Goal: Task Accomplishment & Management: Manage account settings

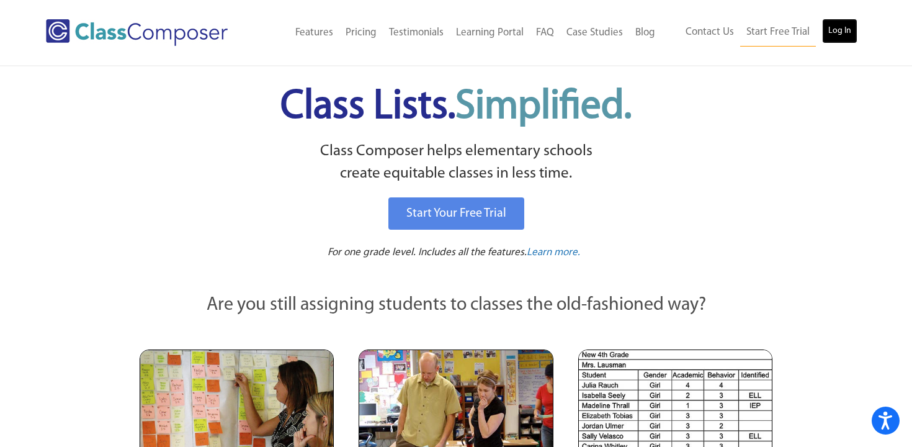
click at [846, 29] on link "Log In" at bounding box center [839, 31] width 35 height 25
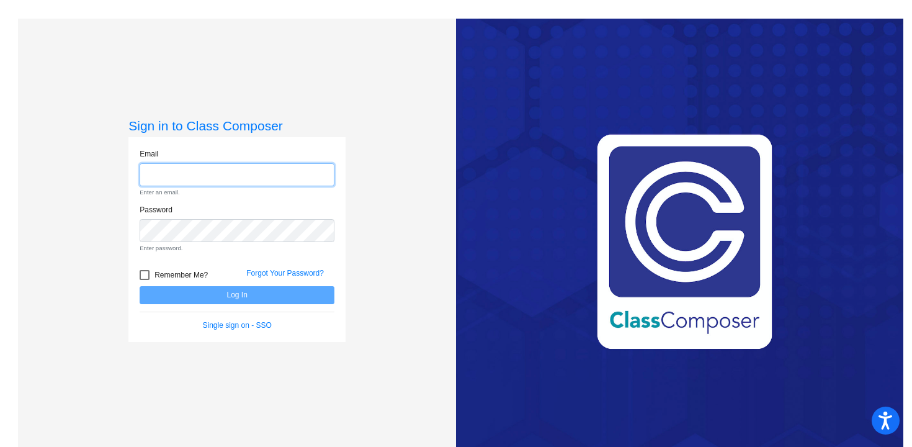
type input "jkamrath@blainesd.org"
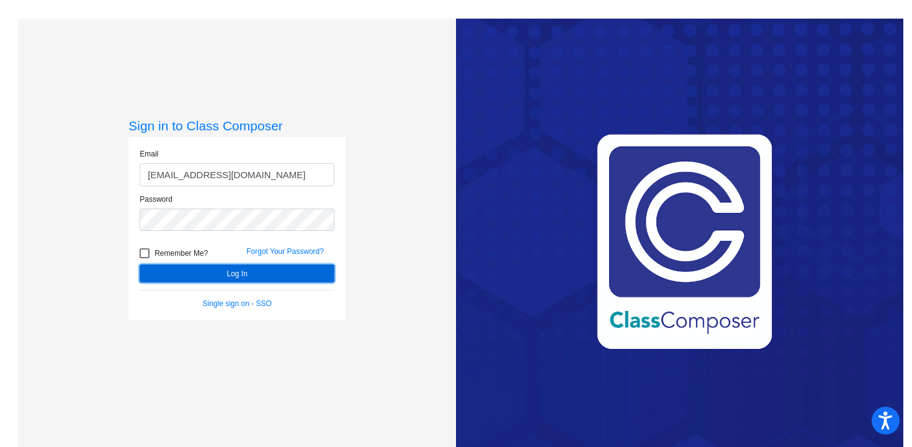
click at [228, 272] on button "Log In" at bounding box center [237, 273] width 195 height 18
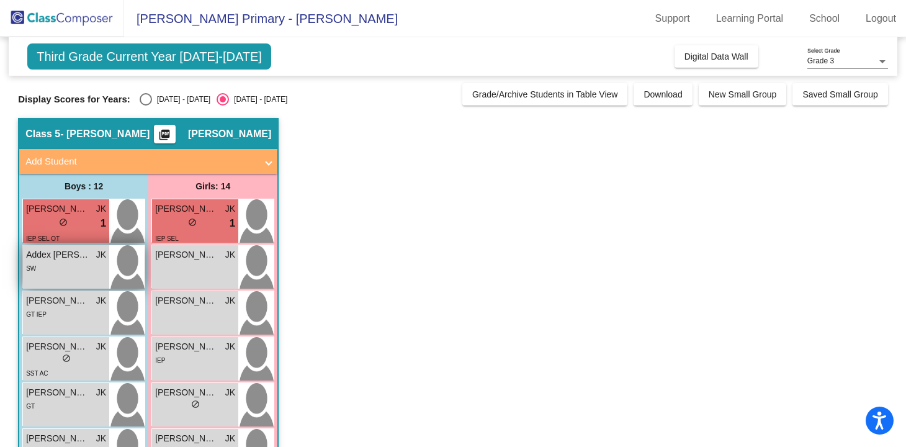
click at [88, 273] on div "SW" at bounding box center [66, 267] width 80 height 13
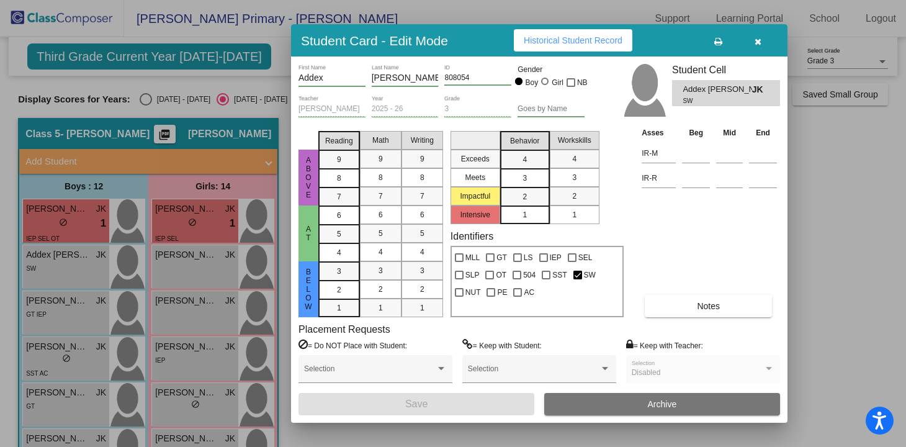
click at [81, 228] on div at bounding box center [453, 223] width 906 height 447
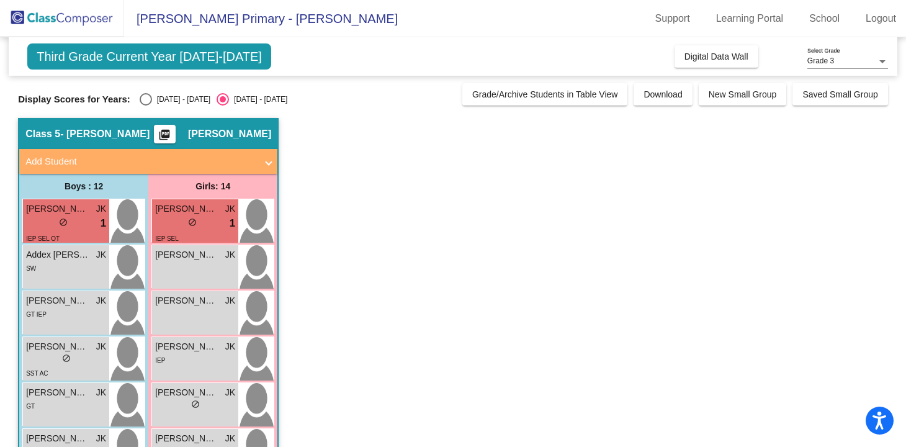
click at [81, 228] on div "lock do_not_disturb_alt 1" at bounding box center [66, 223] width 80 height 16
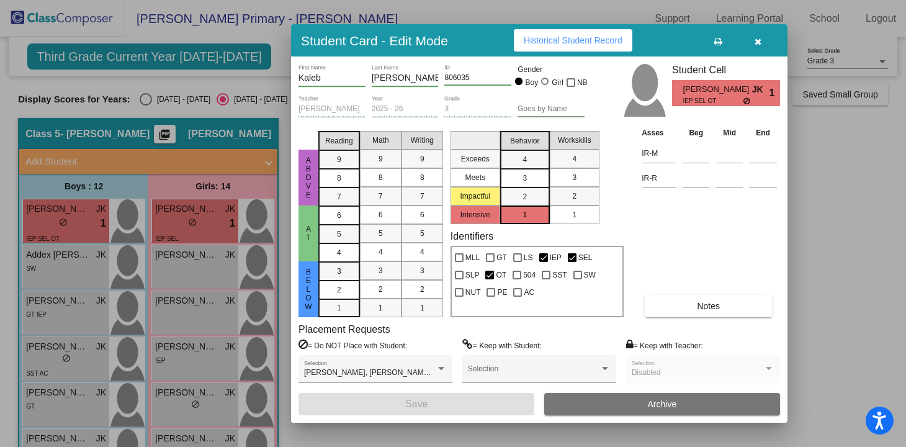
click at [80, 263] on div at bounding box center [453, 223] width 906 height 447
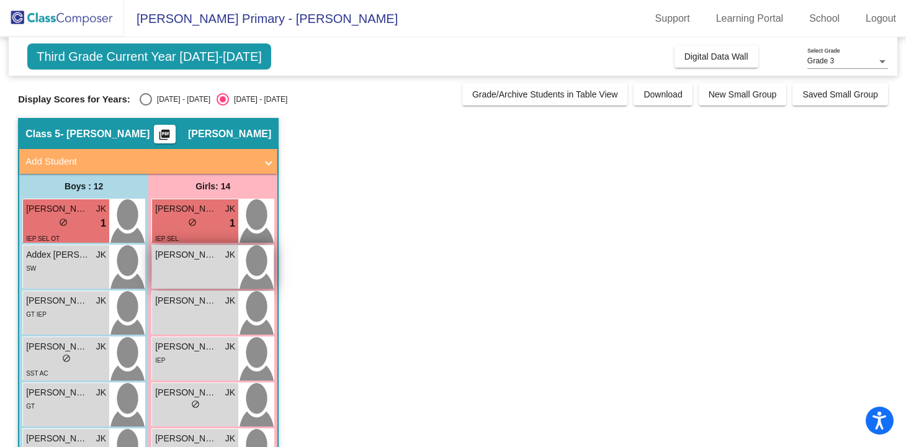
click at [193, 252] on span "Abigail Catalogna" at bounding box center [186, 254] width 62 height 13
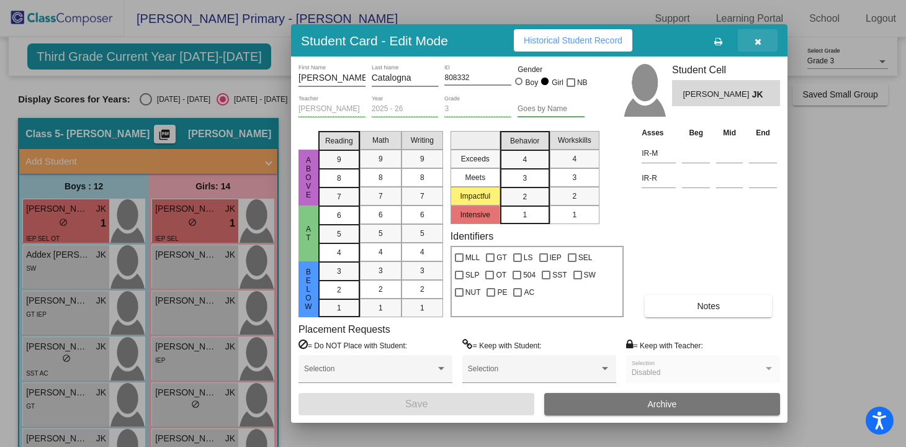
click at [761, 40] on button "button" at bounding box center [758, 40] width 40 height 22
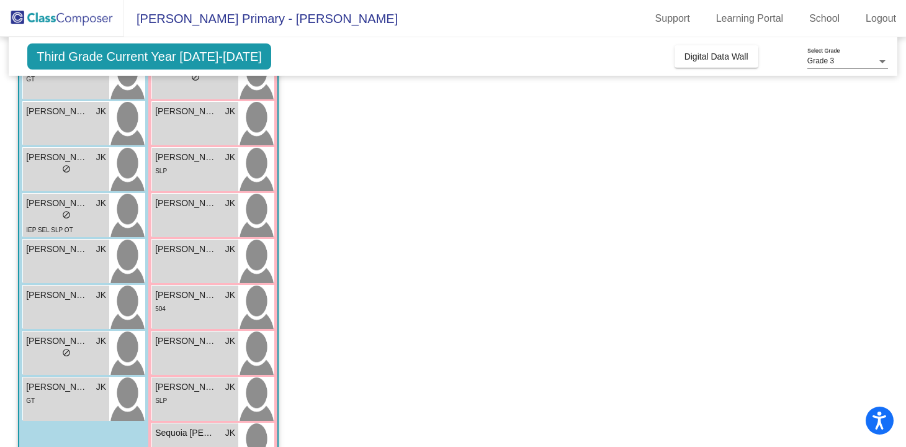
scroll to position [415, 0]
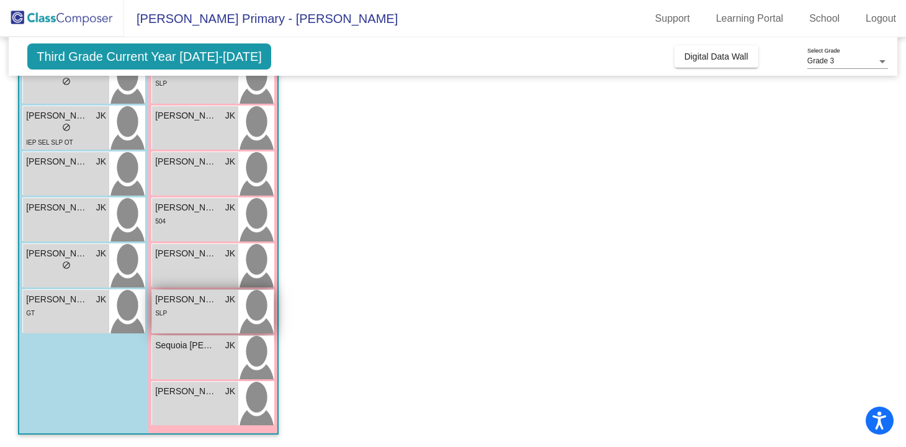
click at [185, 303] on span "Saylor Branson" at bounding box center [186, 299] width 62 height 13
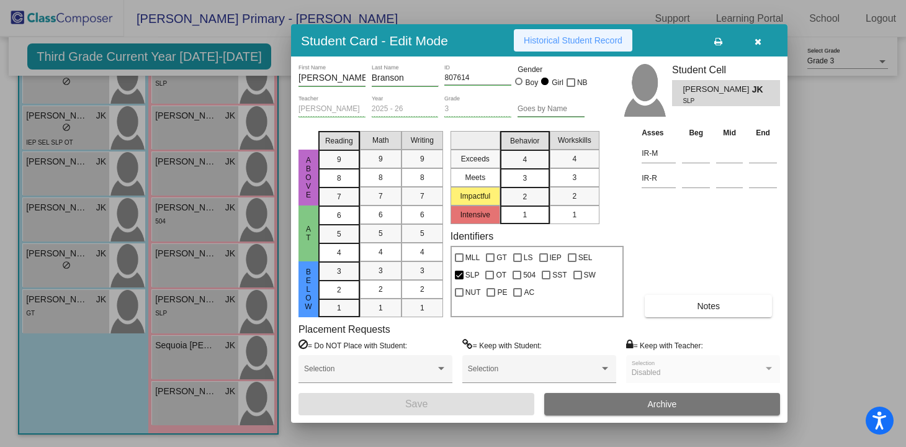
click at [567, 45] on span "Historical Student Record" at bounding box center [573, 40] width 99 height 10
click at [756, 41] on icon "button" at bounding box center [758, 41] width 7 height 9
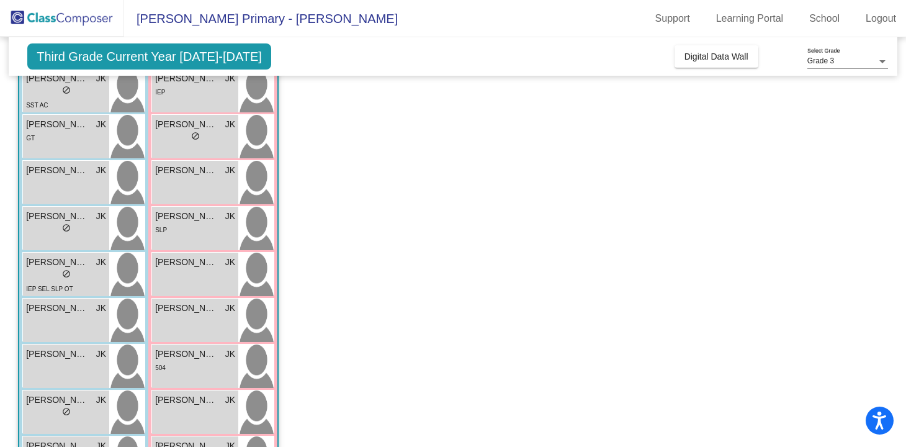
scroll to position [0, 0]
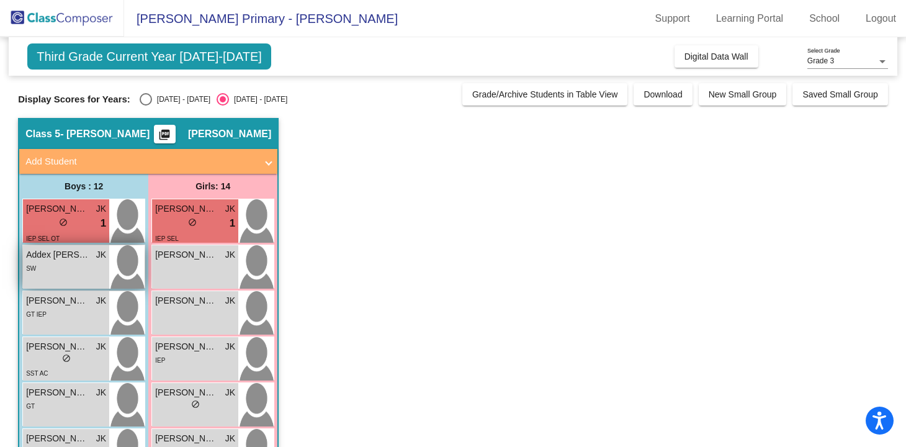
click at [89, 267] on div "SW" at bounding box center [66, 267] width 80 height 13
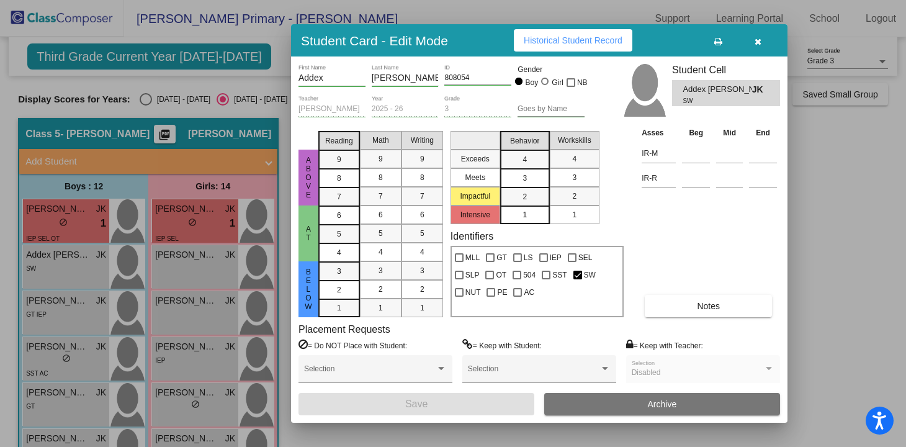
click at [531, 182] on div "3" at bounding box center [525, 178] width 24 height 19
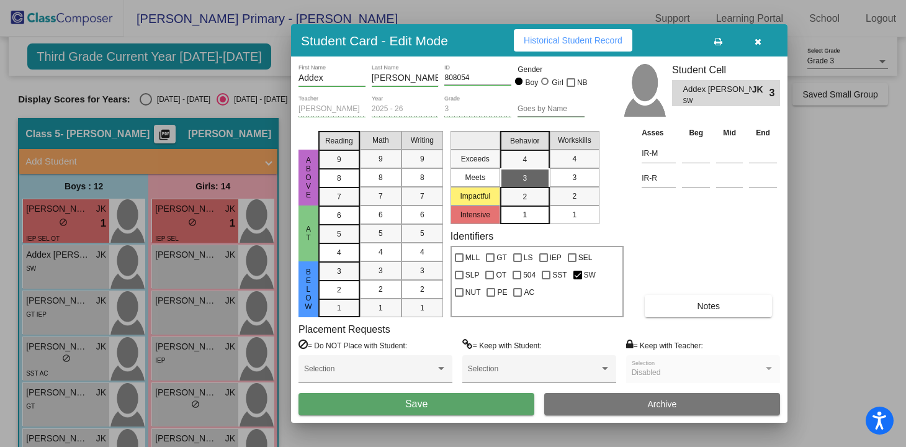
click at [448, 401] on button "Save" at bounding box center [416, 404] width 236 height 22
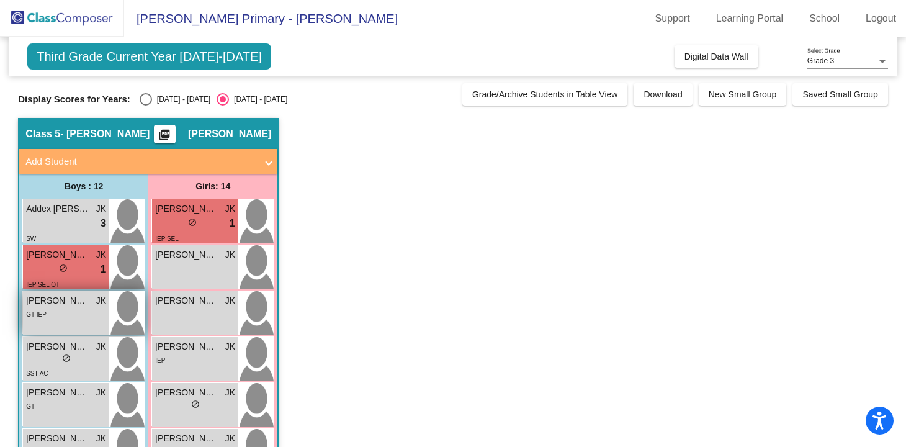
click at [87, 311] on div "GT IEP" at bounding box center [66, 313] width 80 height 13
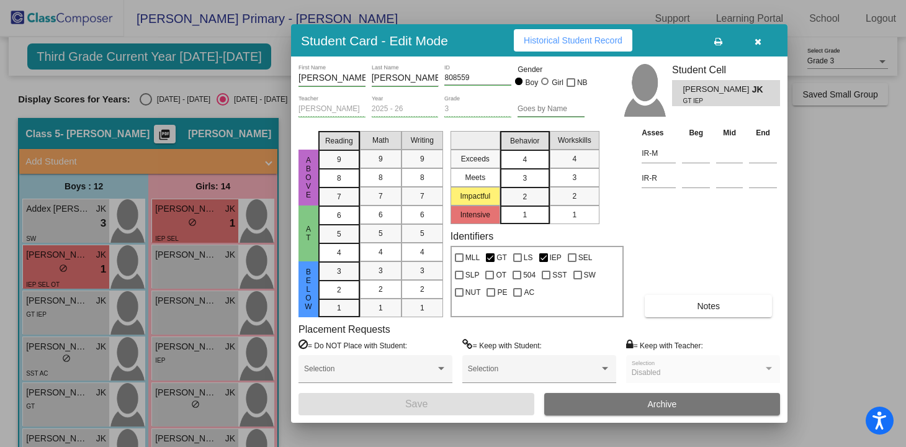
click at [519, 153] on div "4" at bounding box center [525, 159] width 24 height 19
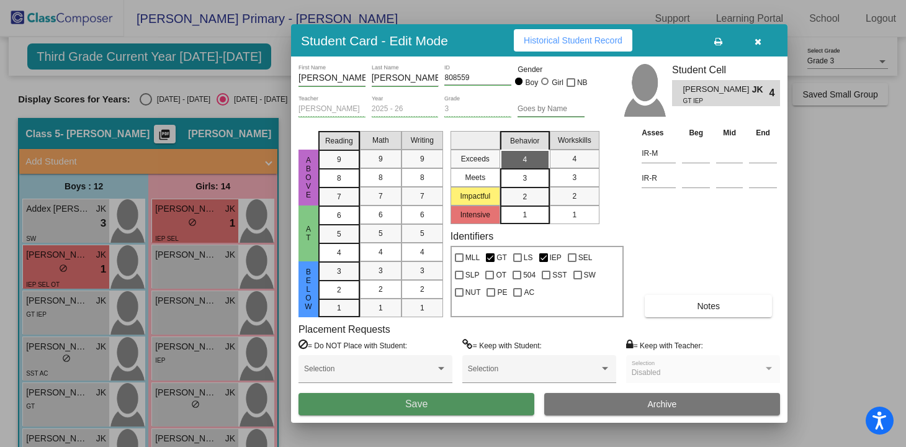
click at [416, 400] on span "Save" at bounding box center [416, 403] width 22 height 11
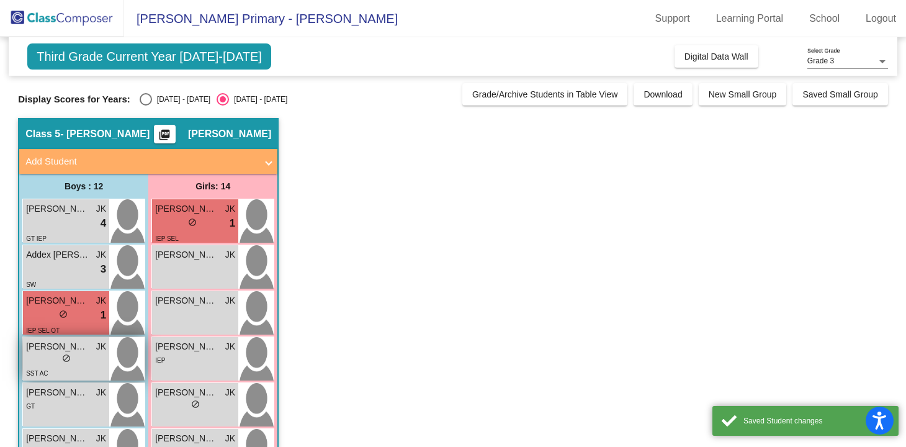
click at [78, 356] on div "lock do_not_disturb_alt" at bounding box center [66, 359] width 80 height 13
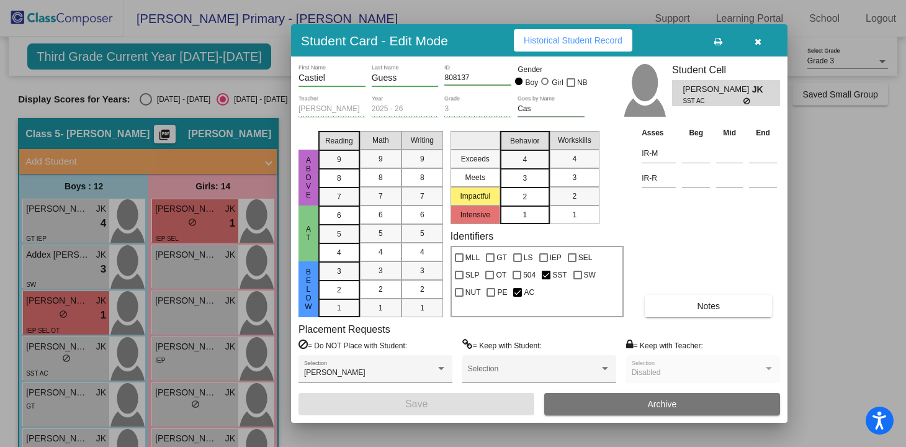
click at [526, 188] on div "2" at bounding box center [525, 196] width 24 height 19
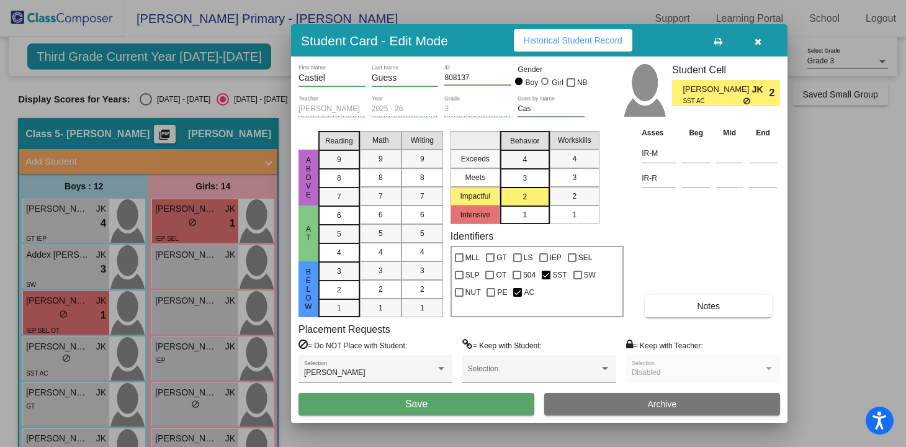
click at [421, 405] on span "Save" at bounding box center [416, 403] width 22 height 11
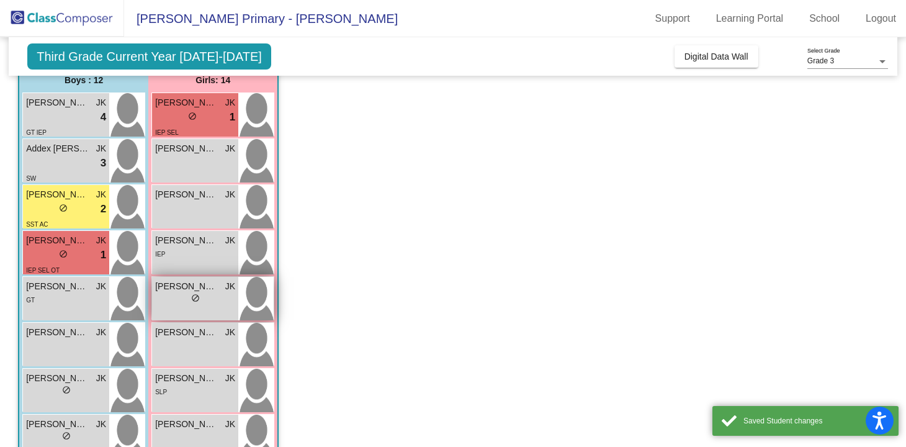
scroll to position [110, 0]
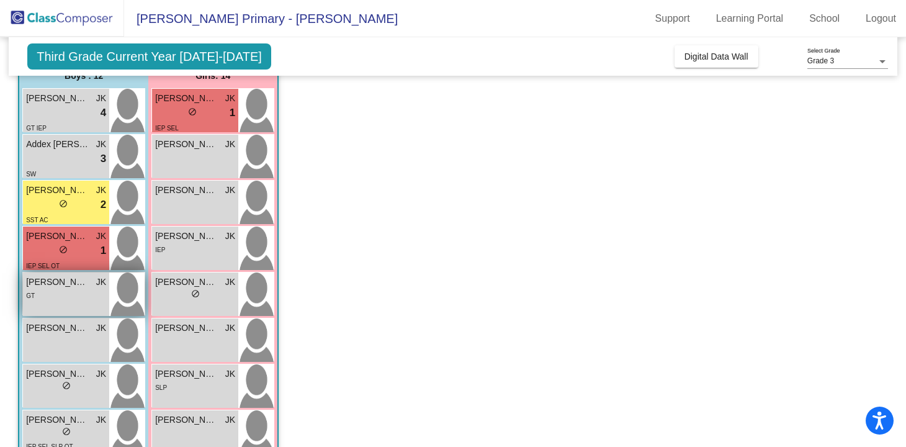
click at [54, 289] on div "GT" at bounding box center [66, 295] width 80 height 13
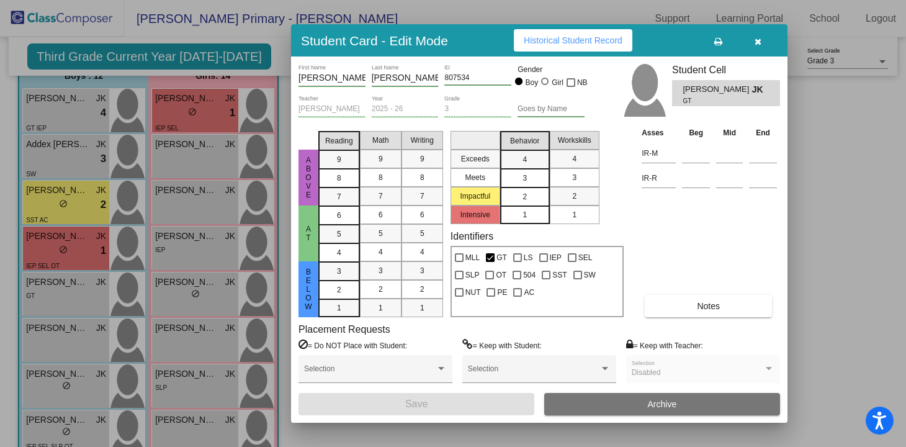
click at [535, 195] on div "2" at bounding box center [525, 196] width 24 height 19
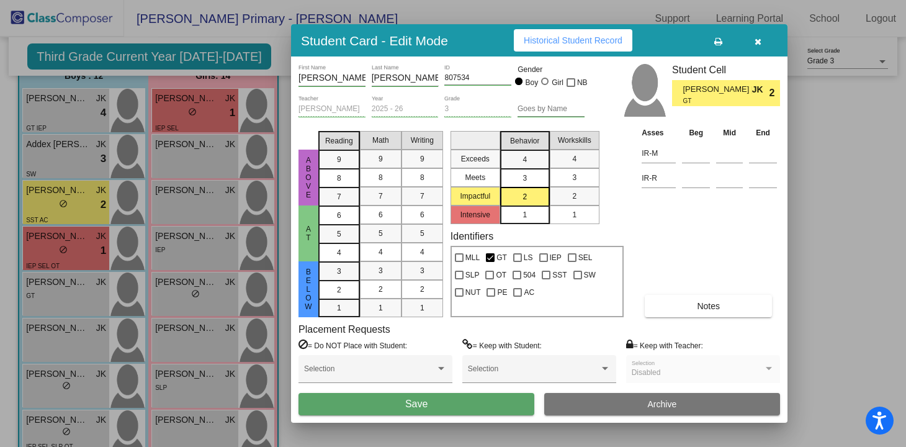
click at [406, 404] on span "Save" at bounding box center [416, 403] width 22 height 11
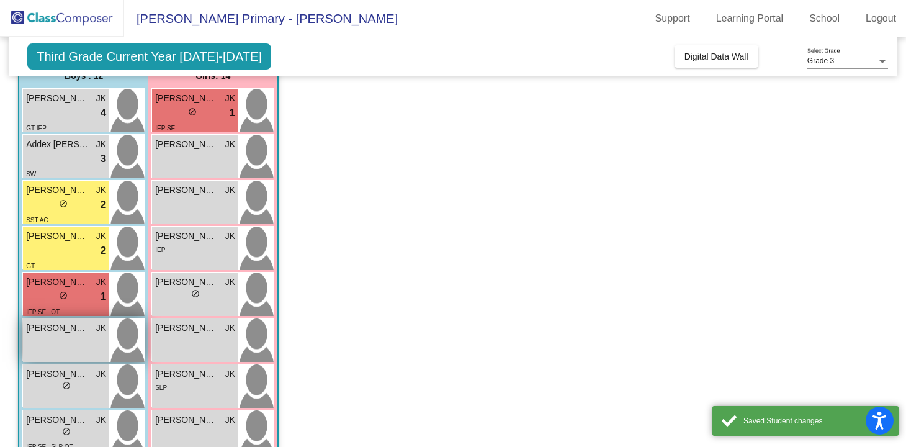
click at [68, 331] on span "Dmitry Snell" at bounding box center [57, 327] width 62 height 13
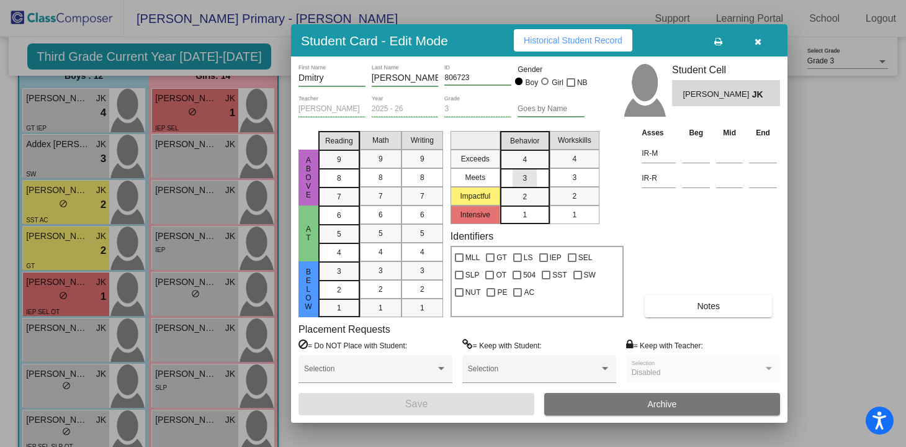
click at [522, 176] on div "3" at bounding box center [525, 178] width 24 height 19
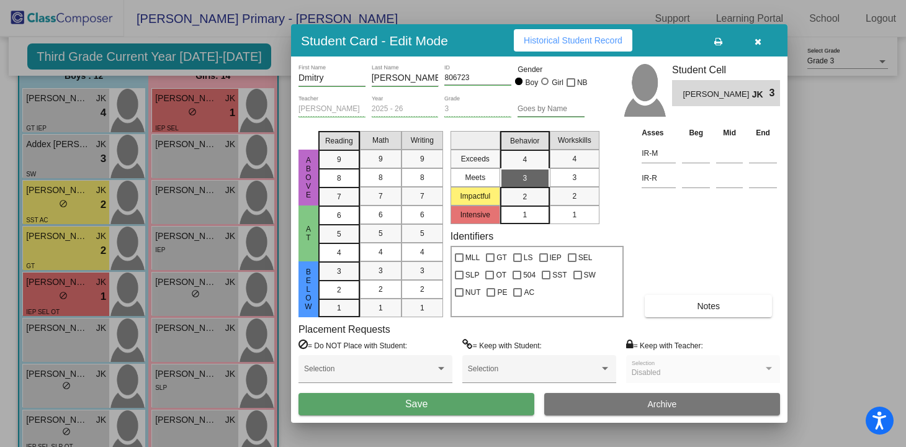
click at [428, 402] on span "Save" at bounding box center [416, 403] width 22 height 11
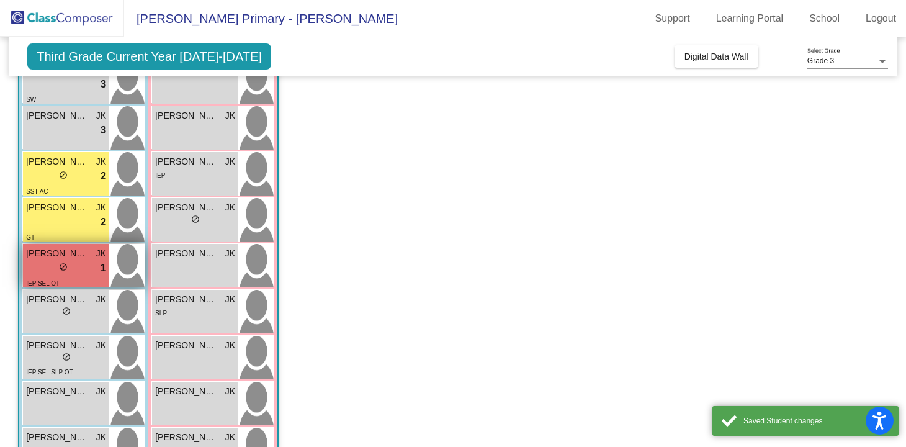
scroll to position [186, 0]
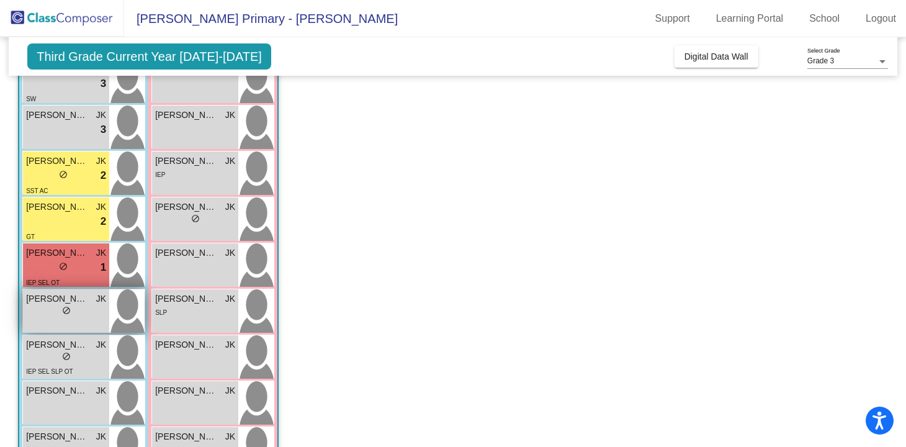
click at [59, 306] on div "lock do_not_disturb_alt" at bounding box center [66, 311] width 80 height 13
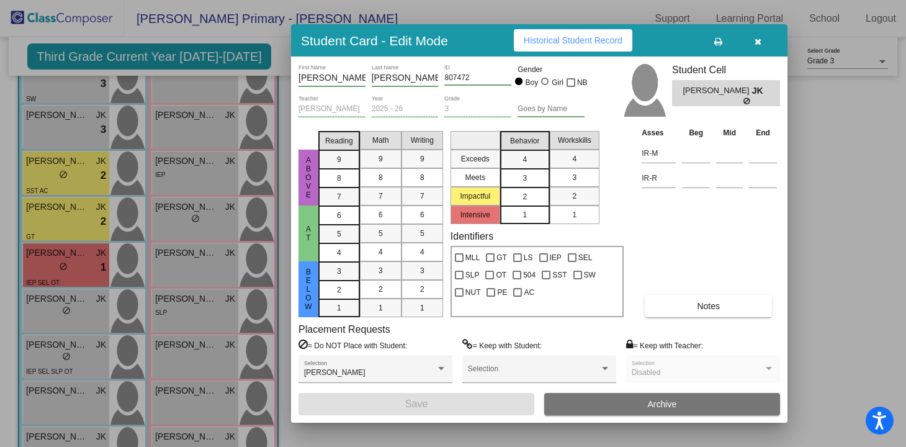
click at [540, 195] on mat-list-option "2" at bounding box center [525, 196] width 50 height 19
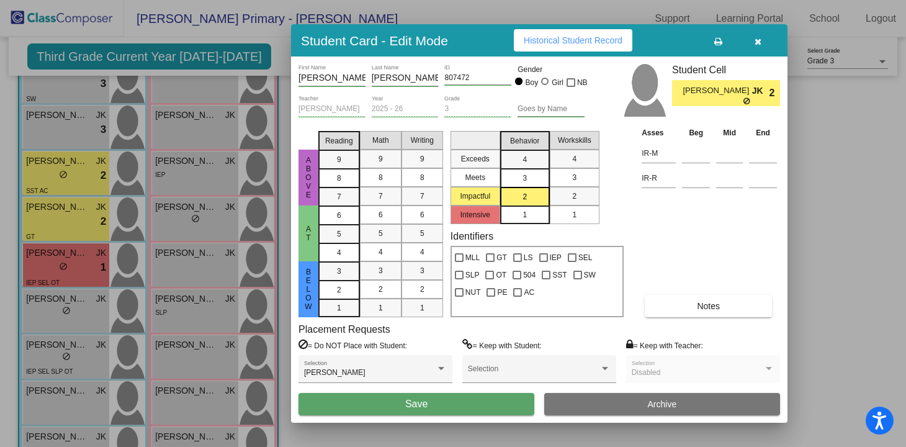
click at [442, 405] on button "Save" at bounding box center [416, 404] width 236 height 22
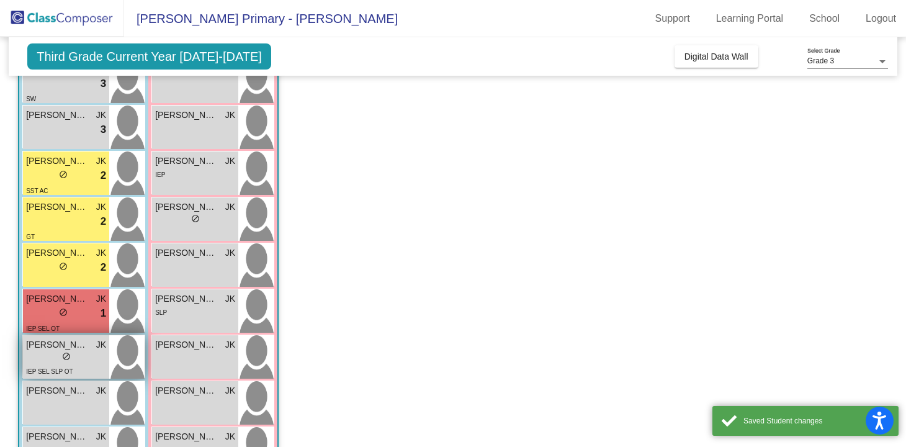
scroll to position [241, 0]
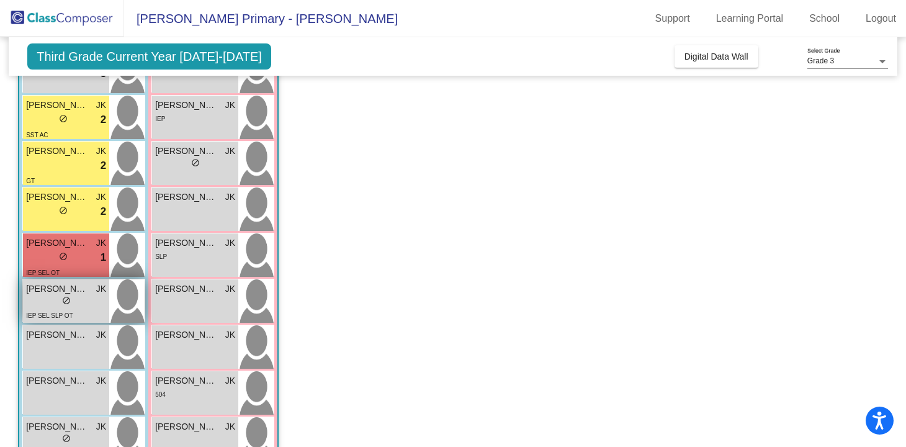
click at [72, 295] on div "lock do_not_disturb_alt" at bounding box center [66, 301] width 80 height 13
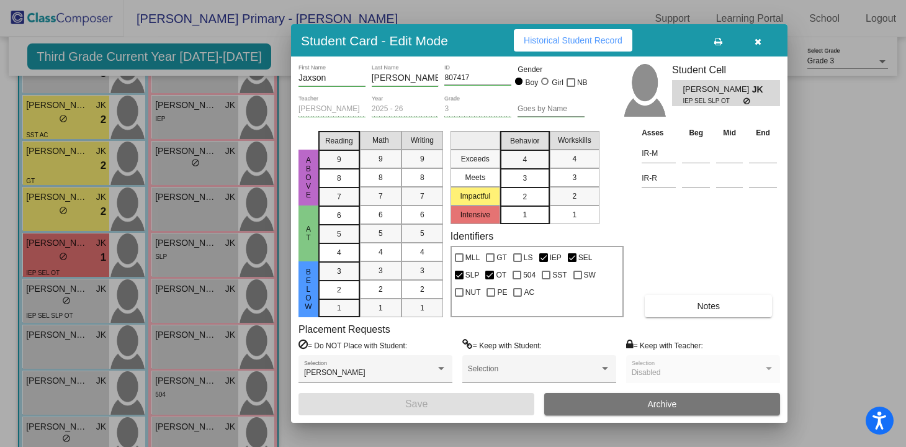
click at [539, 196] on mat-list-option "2" at bounding box center [525, 196] width 50 height 19
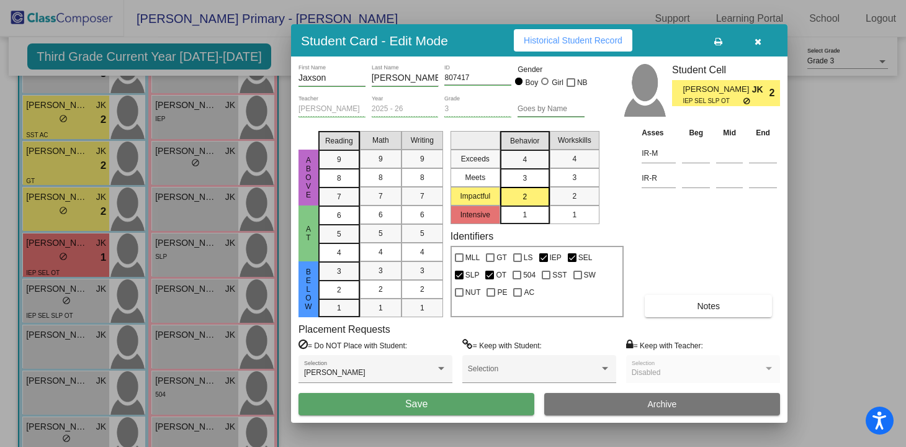
click at [443, 408] on button "Save" at bounding box center [416, 404] width 236 height 22
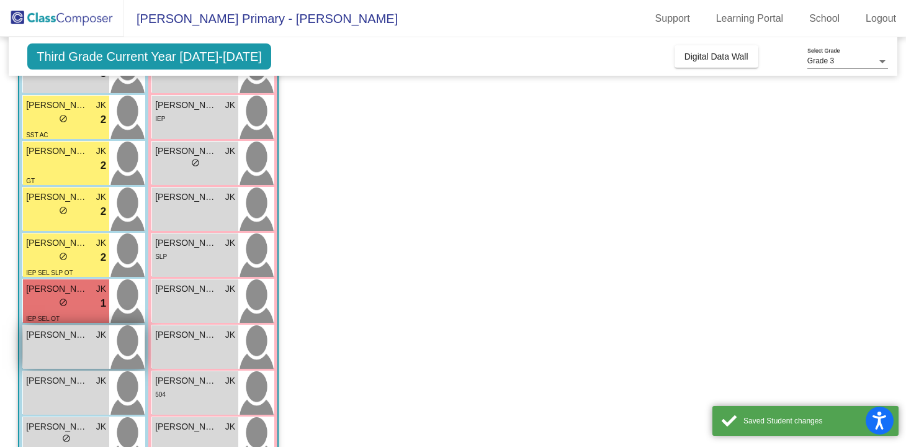
click at [68, 342] on div "Jesse Horton JK lock do_not_disturb_alt" at bounding box center [66, 346] width 86 height 43
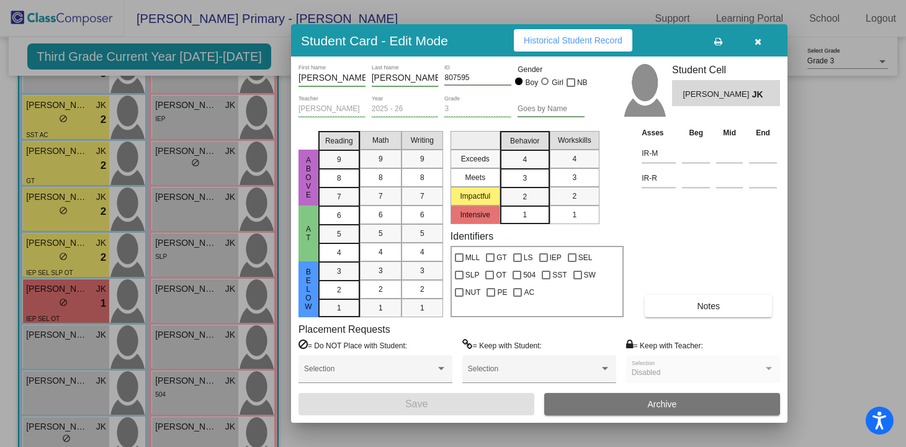
click at [532, 172] on div "3" at bounding box center [525, 178] width 24 height 19
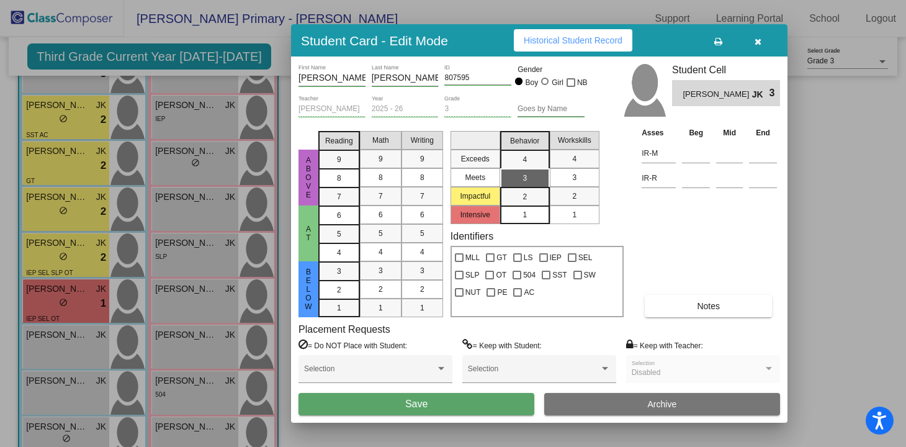
click at [413, 400] on span "Save" at bounding box center [416, 403] width 22 height 11
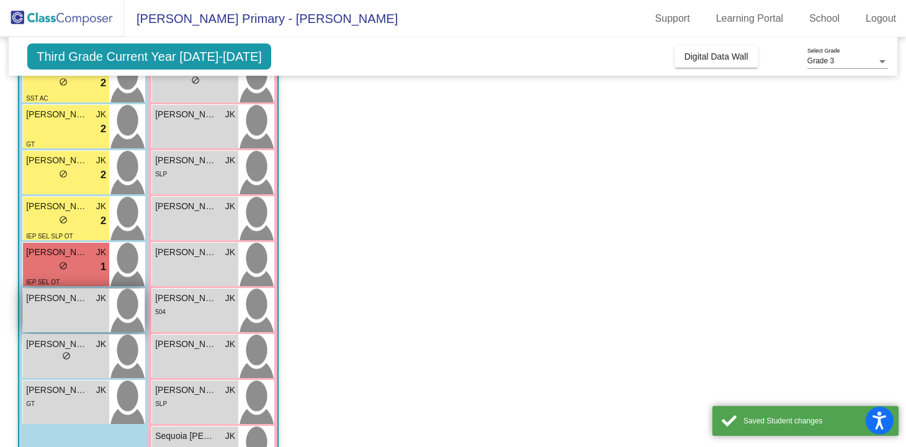
scroll to position [323, 0]
click at [78, 317] on div "Levi Foster JK lock do_not_disturb_alt" at bounding box center [66, 310] width 86 height 43
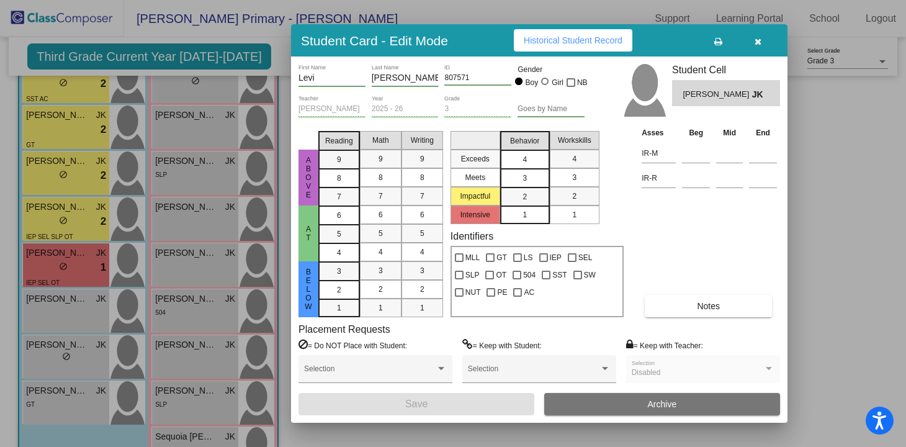
click at [532, 161] on div "4" at bounding box center [525, 159] width 24 height 19
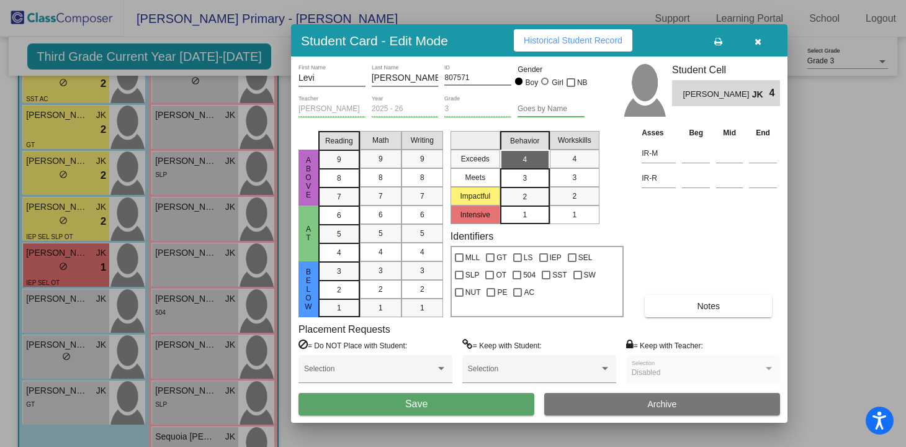
click at [442, 404] on button "Save" at bounding box center [416, 404] width 236 height 22
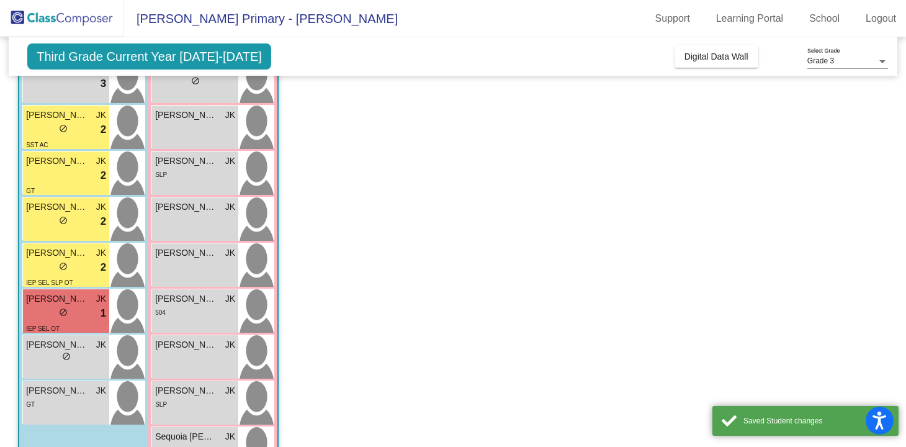
scroll to position [369, 0]
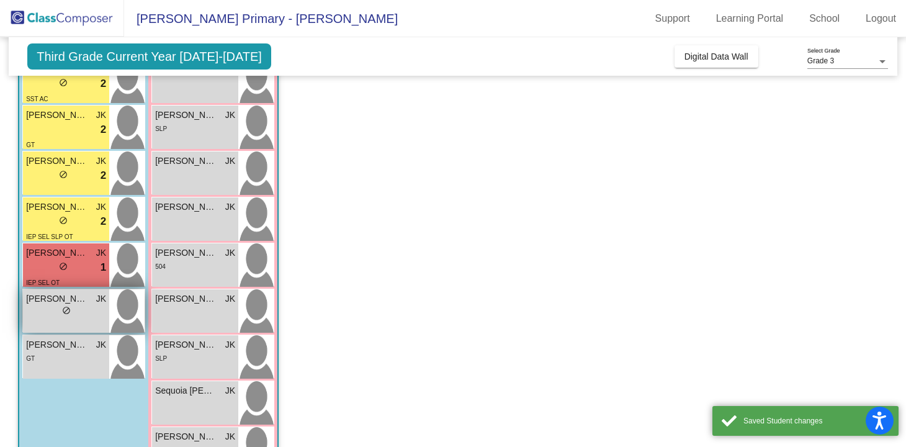
click at [70, 314] on span "do_not_disturb_alt" at bounding box center [66, 310] width 9 height 9
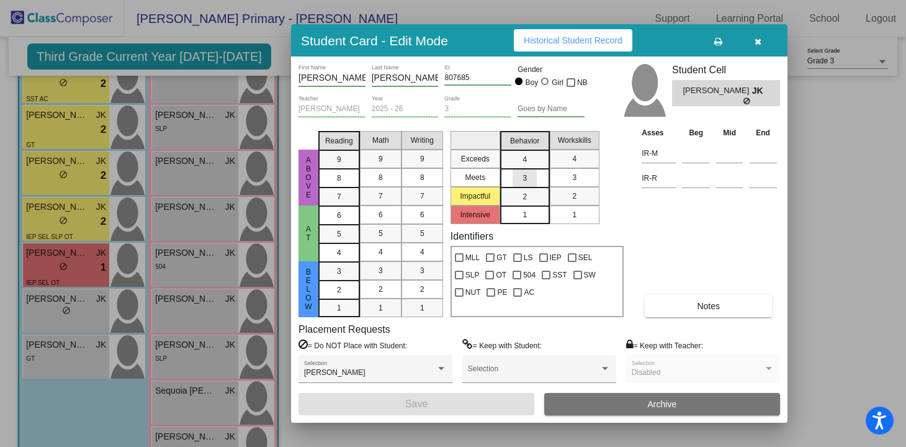
click at [531, 177] on div "3" at bounding box center [525, 178] width 24 height 19
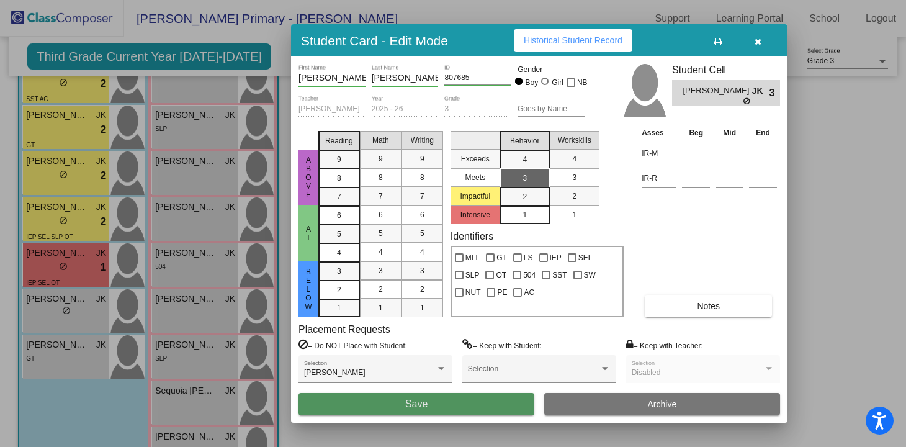
click at [411, 404] on span "Save" at bounding box center [416, 403] width 22 height 11
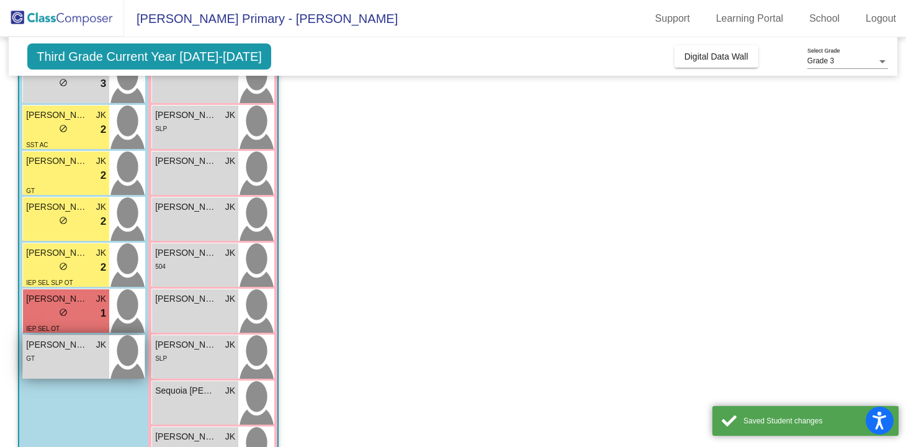
click at [74, 351] on div "GT" at bounding box center [66, 357] width 80 height 13
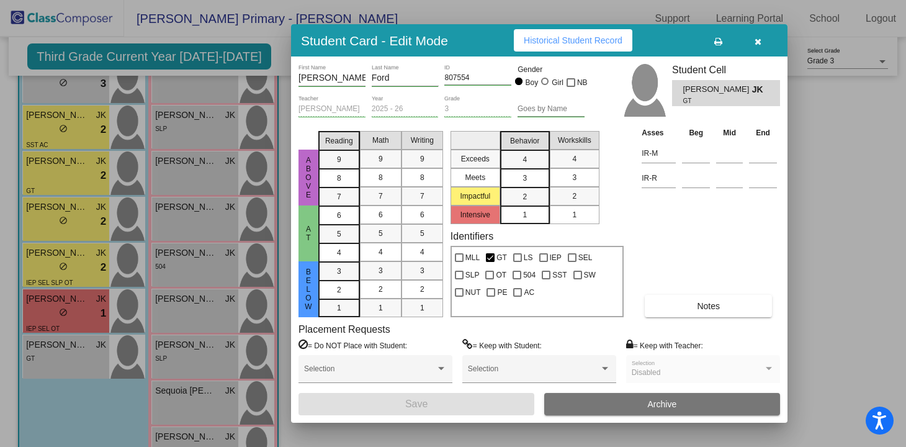
click at [531, 171] on div "3" at bounding box center [525, 178] width 24 height 19
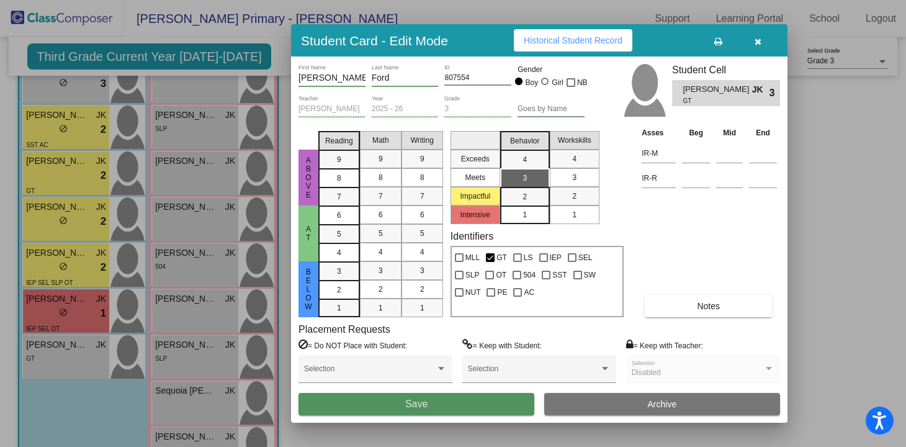
click at [429, 400] on button "Save" at bounding box center [416, 404] width 236 height 22
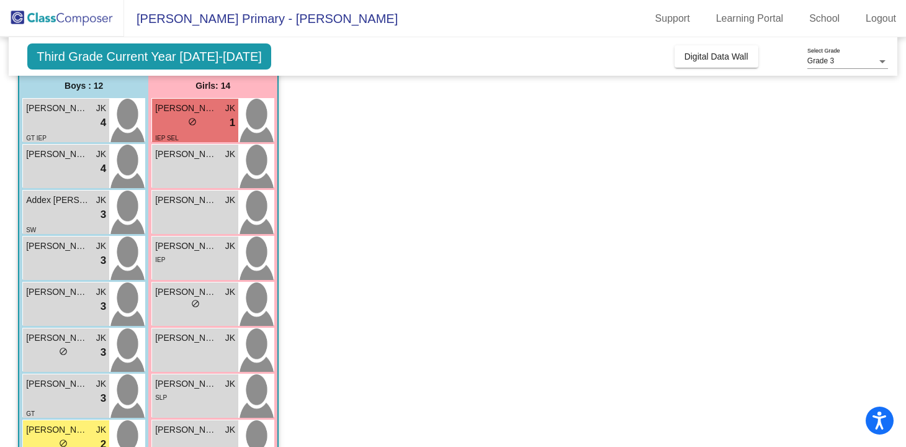
scroll to position [6, 0]
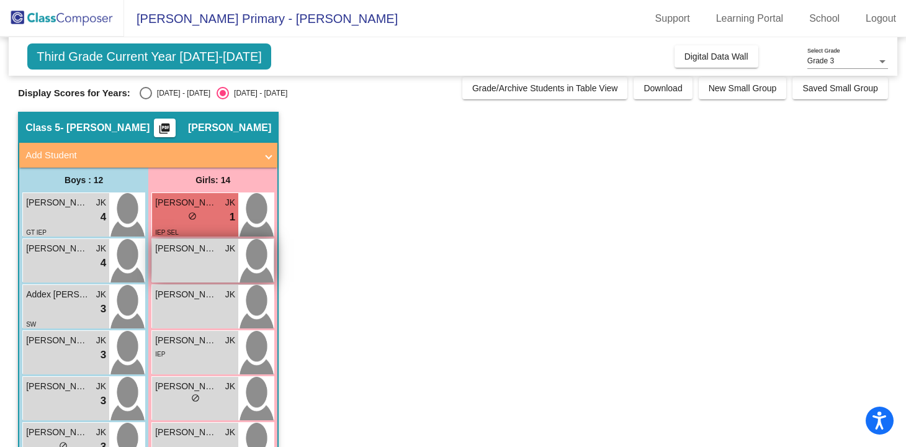
click at [215, 254] on span "Abigail Catalogna" at bounding box center [186, 248] width 62 height 13
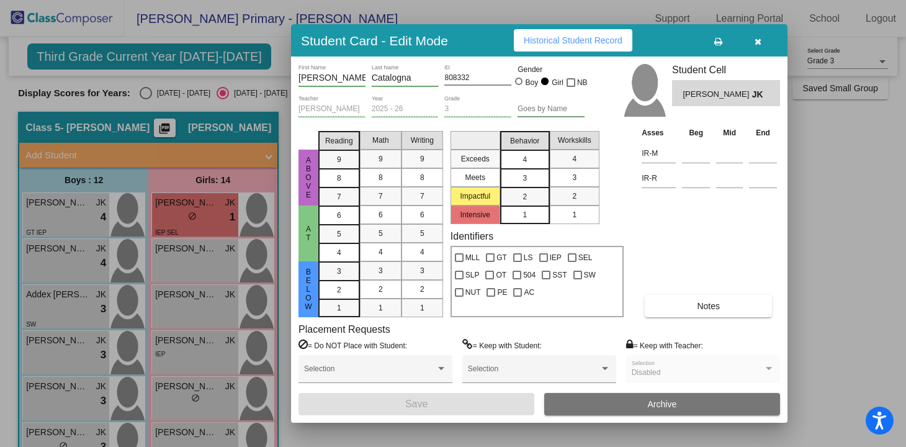
click at [541, 158] on mat-list-option "4" at bounding box center [525, 159] width 50 height 19
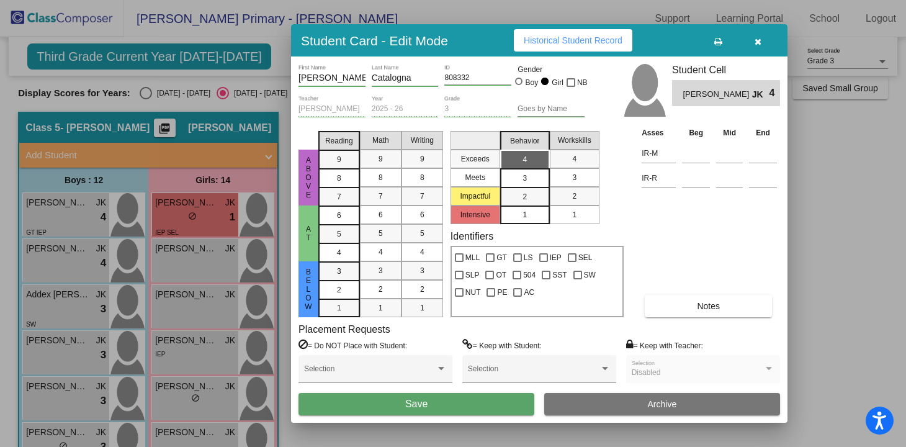
click at [418, 397] on button "Save" at bounding box center [416, 404] width 236 height 22
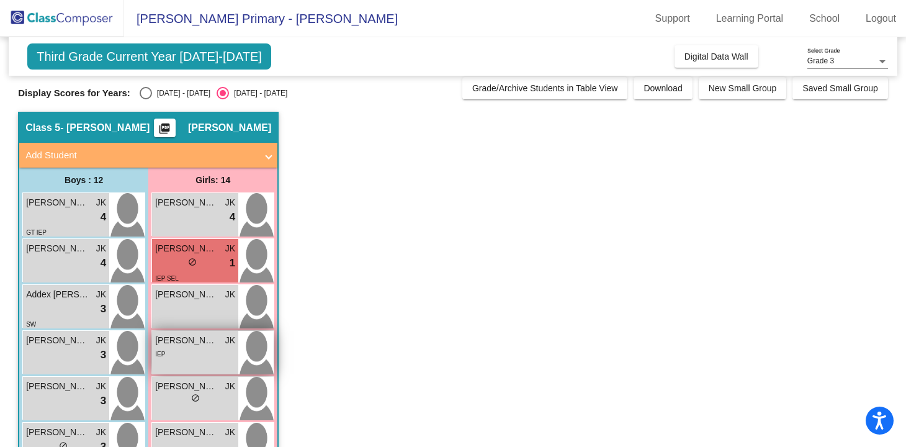
click at [213, 348] on div "IEP" at bounding box center [195, 353] width 80 height 13
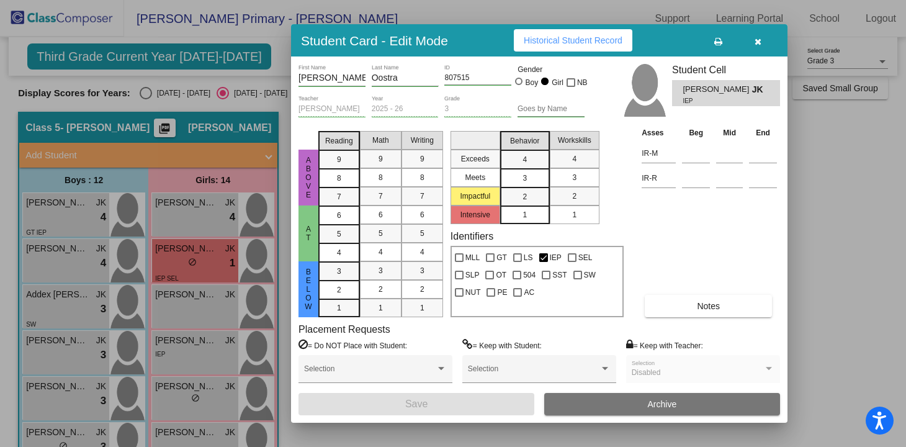
click at [539, 177] on mat-list-option "3" at bounding box center [525, 177] width 50 height 19
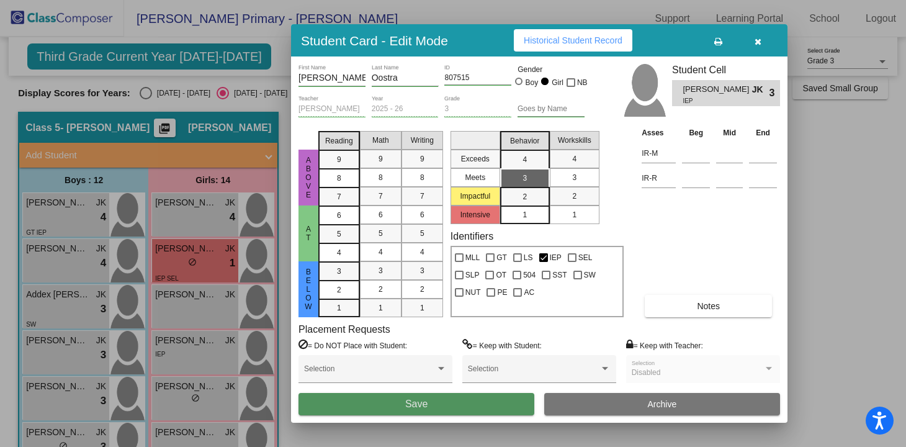
click at [466, 406] on button "Save" at bounding box center [416, 404] width 236 height 22
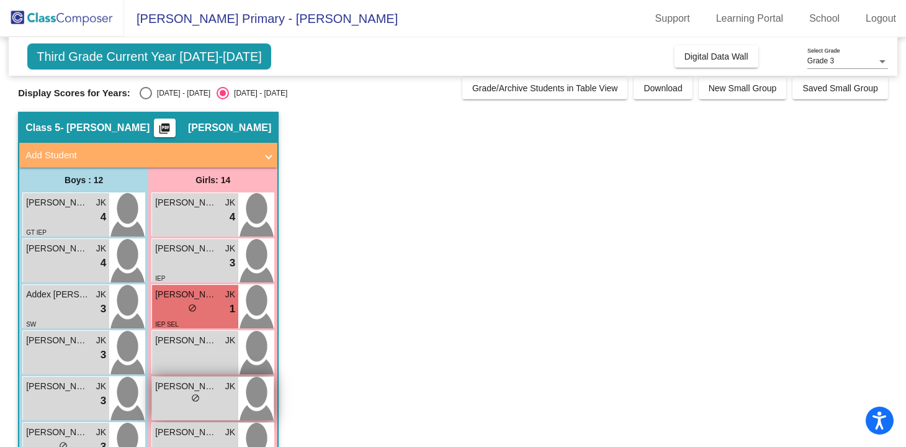
click at [217, 402] on div "lock do_not_disturb_alt" at bounding box center [195, 399] width 80 height 13
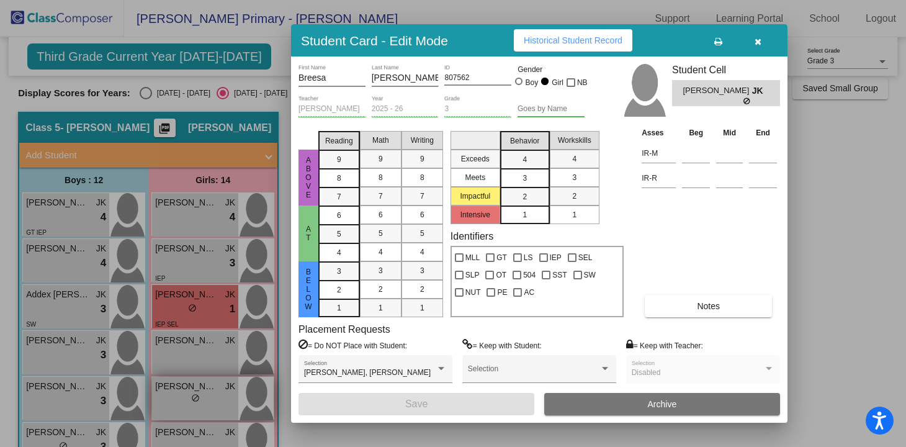
scroll to position [0, 0]
click at [527, 197] on div "2" at bounding box center [525, 196] width 24 height 19
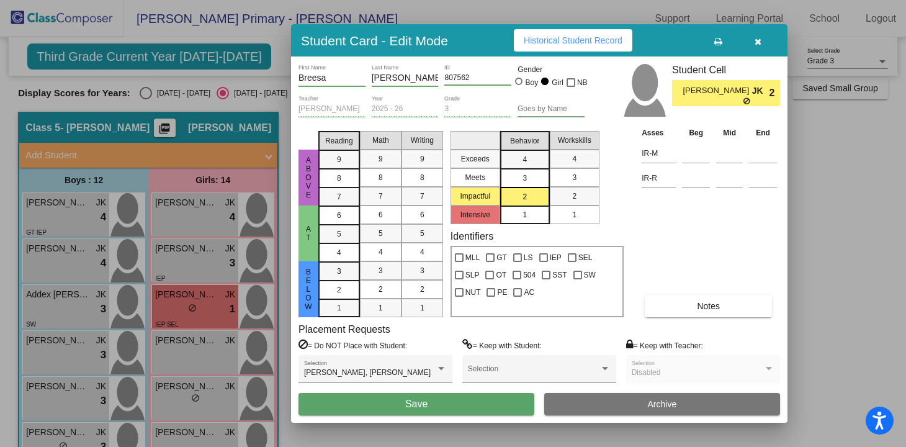
click at [417, 401] on span "Save" at bounding box center [416, 403] width 22 height 11
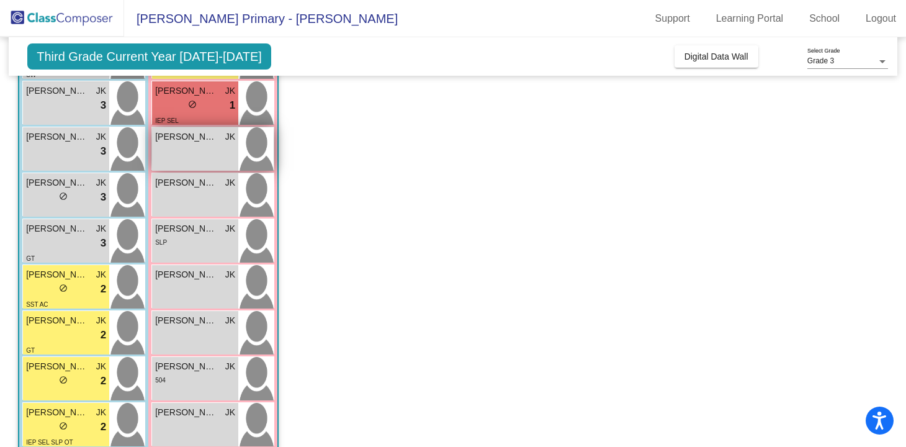
scroll to position [415, 0]
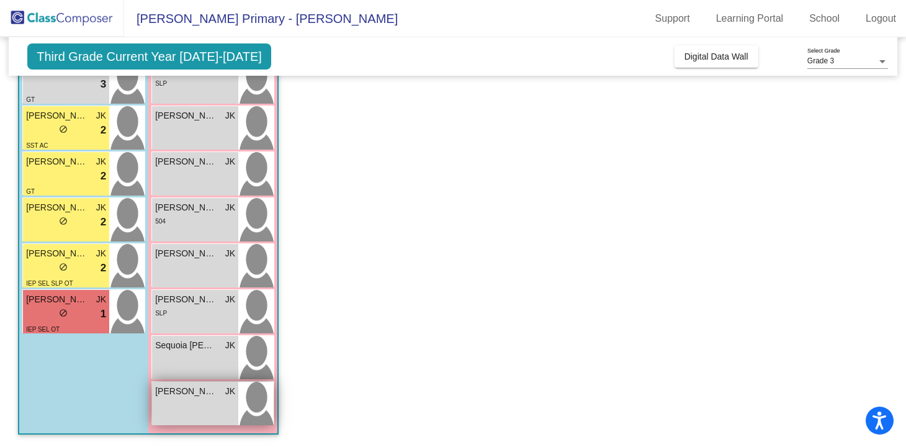
click at [215, 410] on div "Sophia Fuchs JK lock do_not_disturb_alt" at bounding box center [195, 403] width 86 height 43
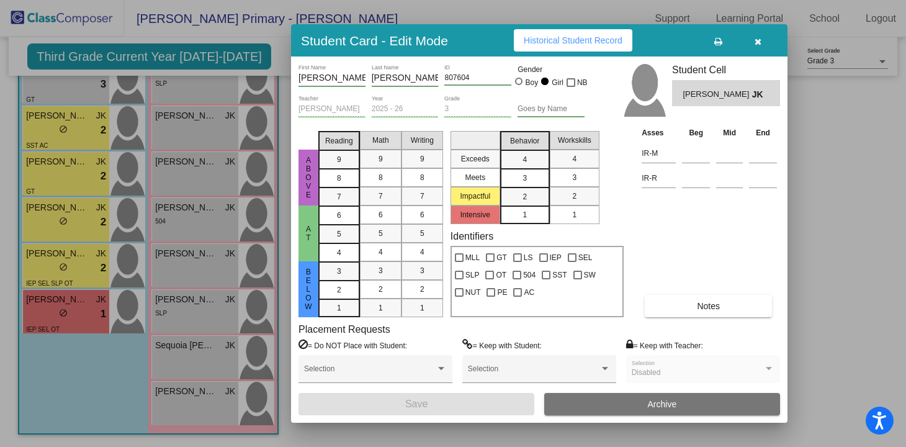
click at [544, 175] on mat-list-option "3" at bounding box center [525, 177] width 50 height 19
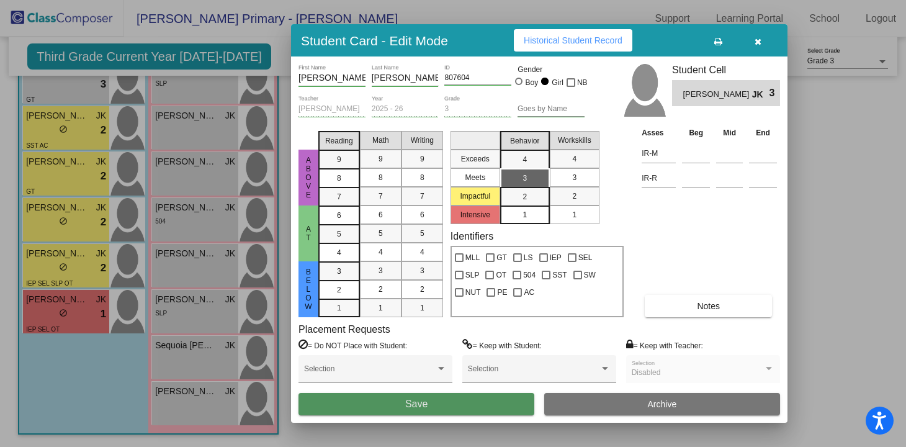
click at [405, 400] on span "Save" at bounding box center [416, 403] width 22 height 11
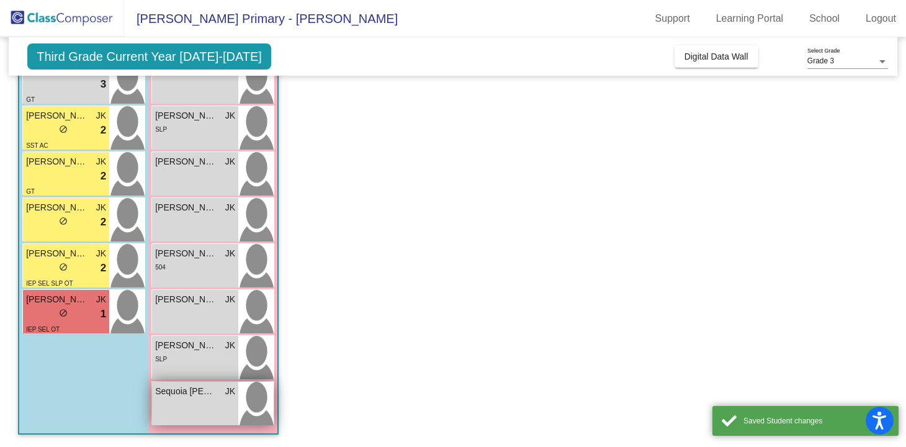
click at [216, 398] on div "Sequoia Taylor JK lock do_not_disturb_alt" at bounding box center [195, 403] width 86 height 43
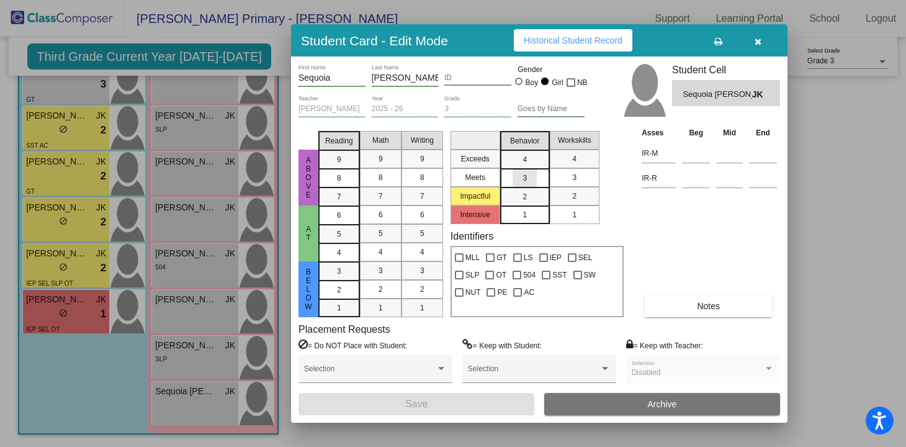
click at [521, 178] on div "3" at bounding box center [525, 178] width 24 height 19
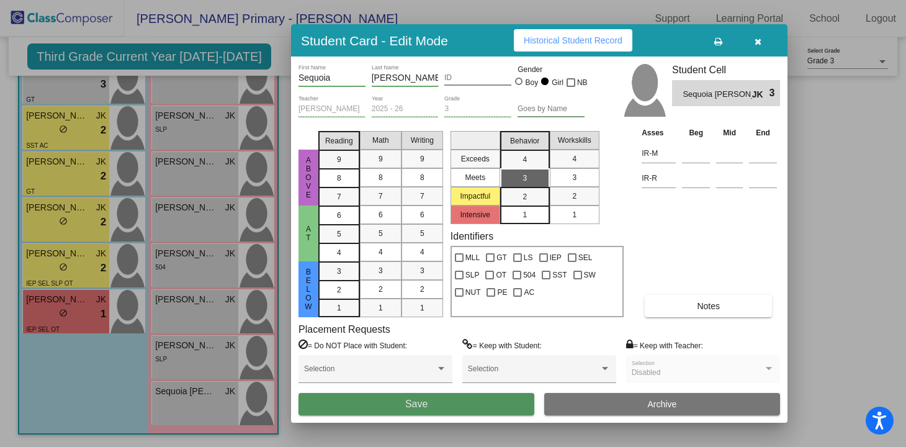
click at [393, 400] on button "Save" at bounding box center [416, 404] width 236 height 22
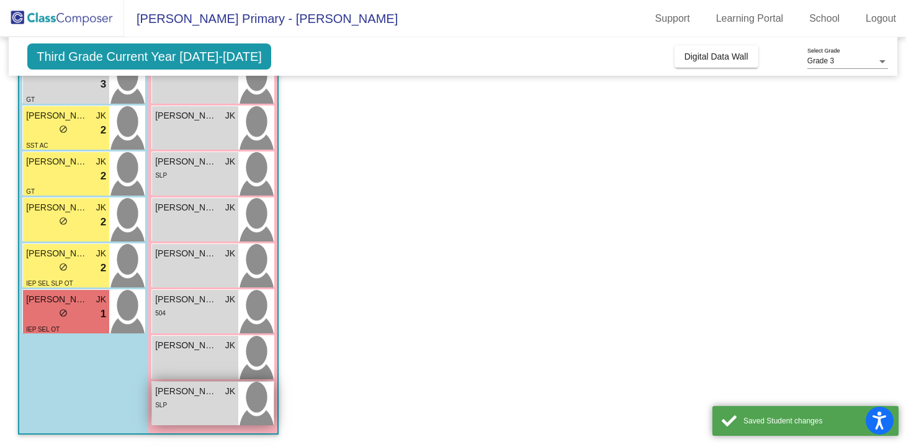
click at [216, 403] on div "SLP" at bounding box center [195, 404] width 80 height 13
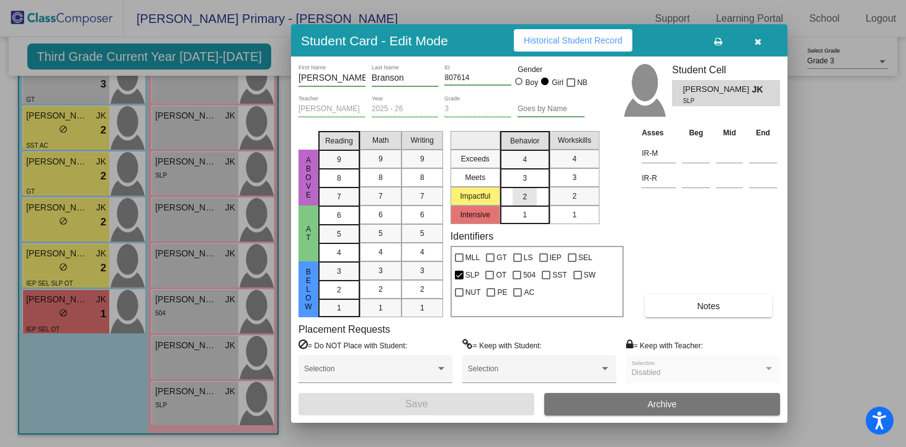
click at [526, 190] on div "2" at bounding box center [525, 196] width 24 height 19
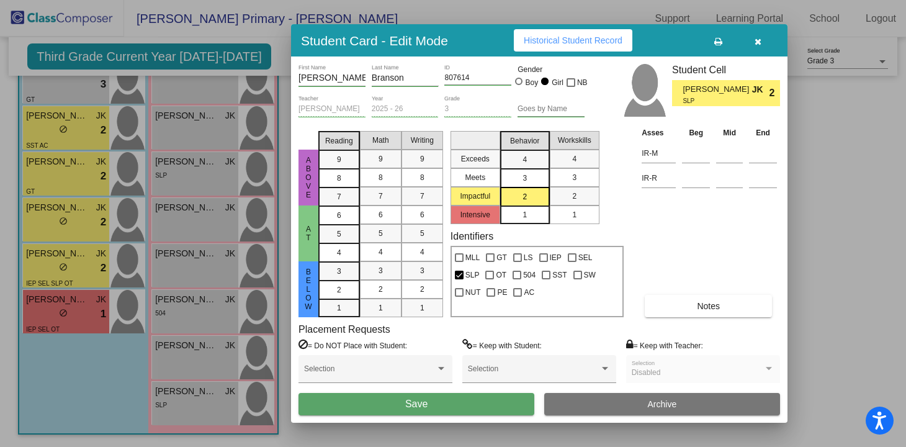
click at [416, 405] on span "Save" at bounding box center [416, 403] width 22 height 11
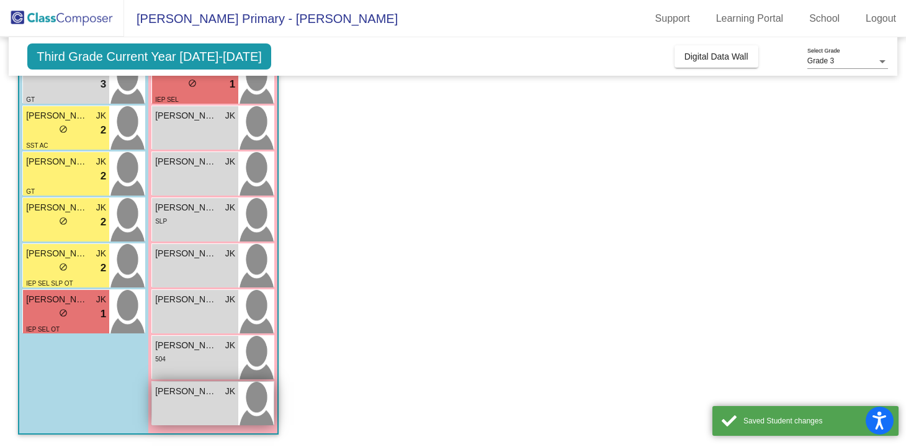
click at [202, 395] on span "Payton Freeman" at bounding box center [186, 391] width 62 height 13
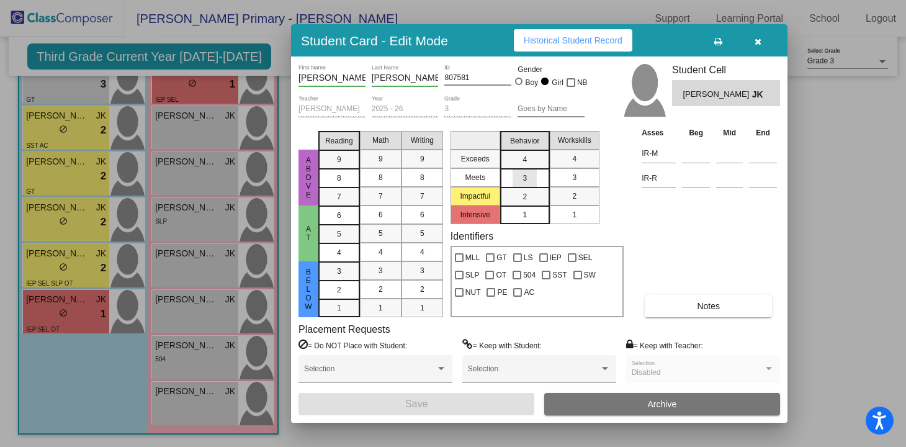
click at [518, 178] on div "3" at bounding box center [525, 178] width 24 height 19
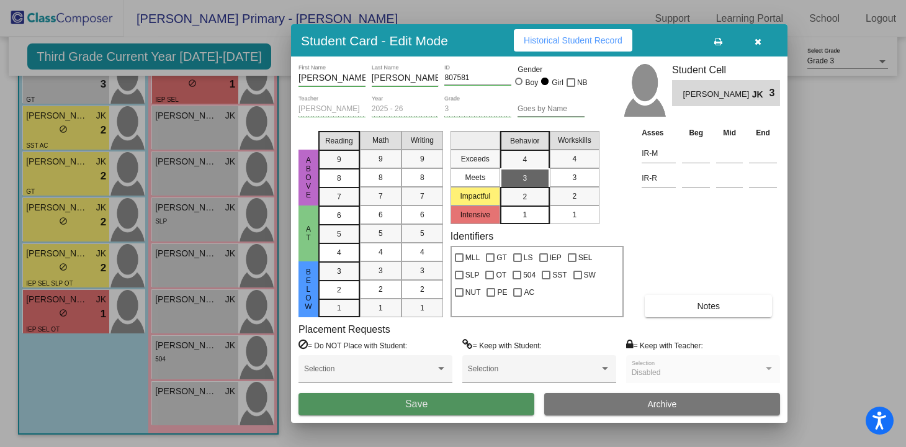
click at [370, 394] on button "Save" at bounding box center [416, 404] width 236 height 22
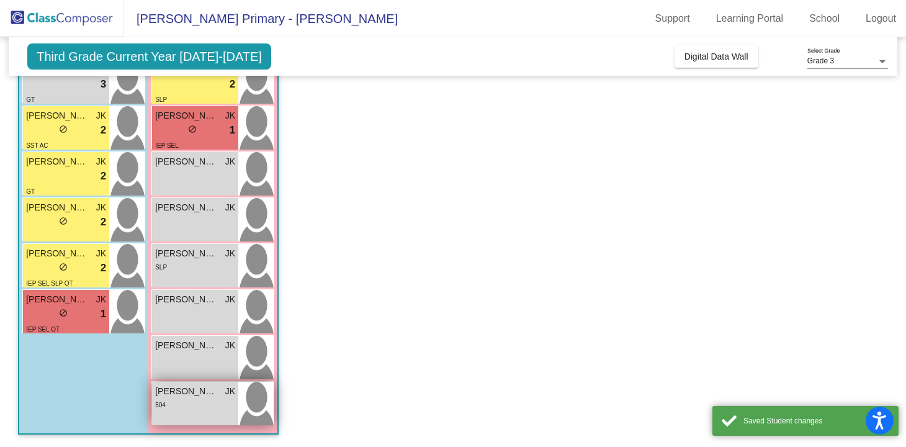
click at [195, 404] on div "504" at bounding box center [195, 404] width 80 height 13
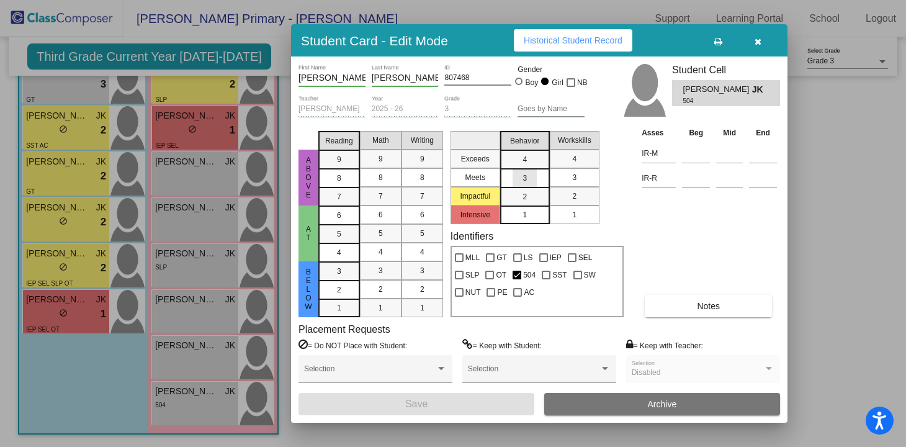
click at [531, 179] on div "3" at bounding box center [525, 178] width 24 height 19
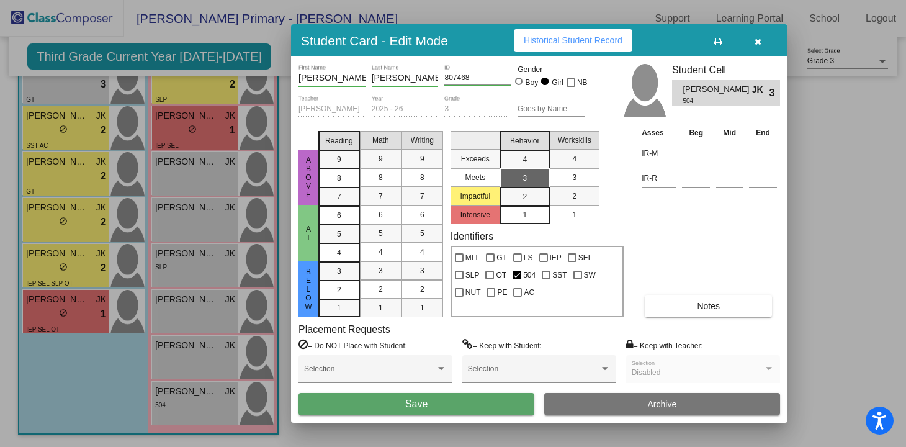
click at [407, 404] on span "Save" at bounding box center [416, 403] width 22 height 11
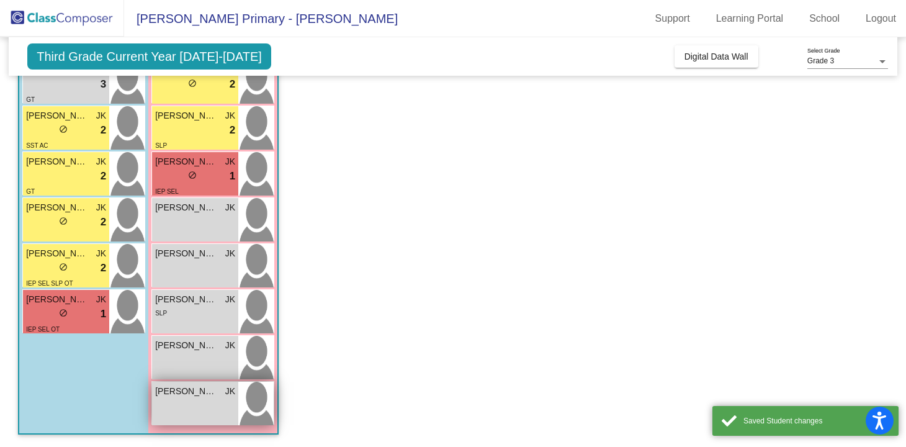
click at [213, 402] on div "Molly Massingill JK lock do_not_disturb_alt" at bounding box center [195, 403] width 86 height 43
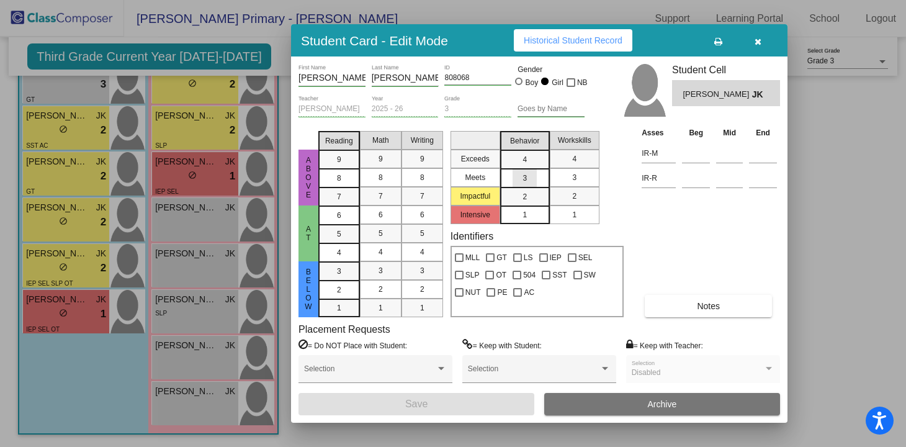
click at [524, 177] on span "3" at bounding box center [524, 178] width 4 height 11
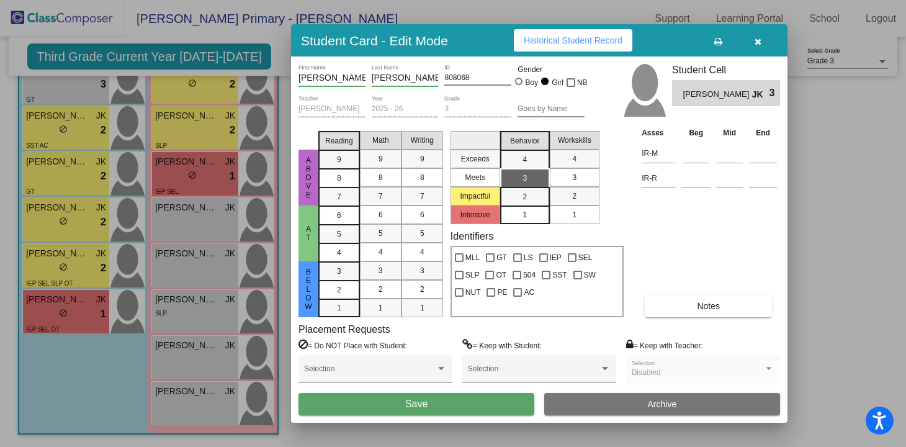
click at [398, 403] on button "Save" at bounding box center [416, 404] width 236 height 22
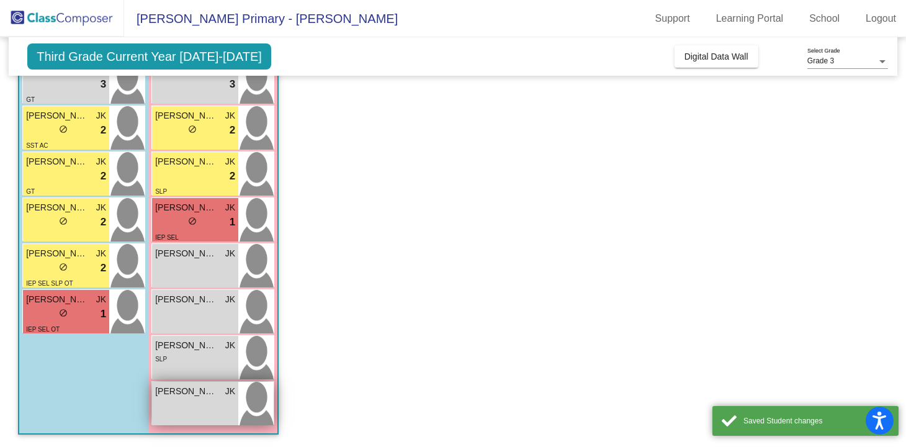
click at [189, 408] on div "Lucy Bowe JK lock do_not_disturb_alt" at bounding box center [195, 403] width 86 height 43
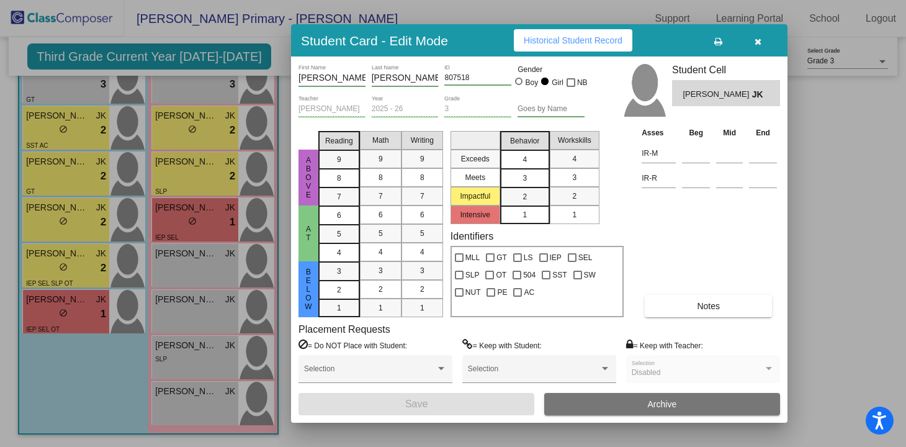
click at [525, 158] on span "4" at bounding box center [524, 159] width 4 height 11
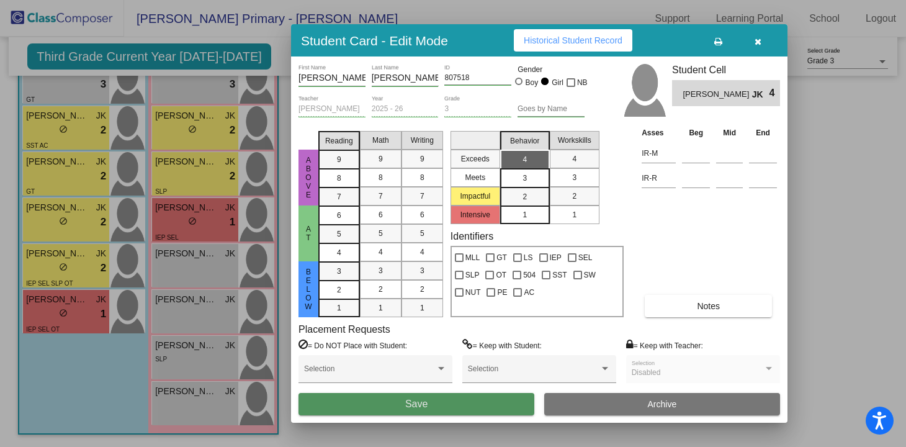
click at [445, 398] on button "Save" at bounding box center [416, 404] width 236 height 22
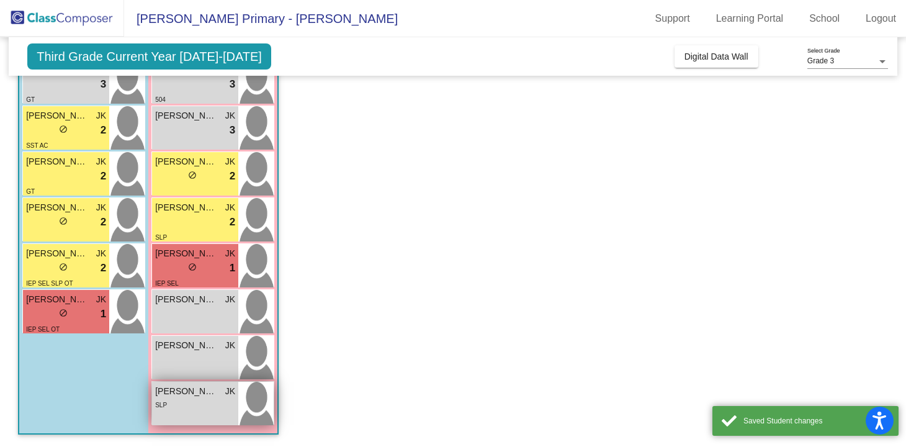
click at [205, 397] on span "Lauryn Yesian" at bounding box center [186, 391] width 62 height 13
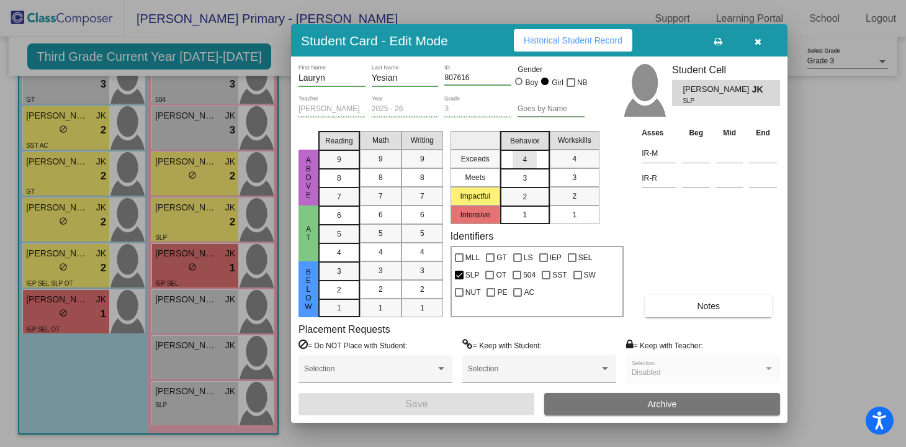
click at [528, 159] on div "4" at bounding box center [525, 159] width 24 height 19
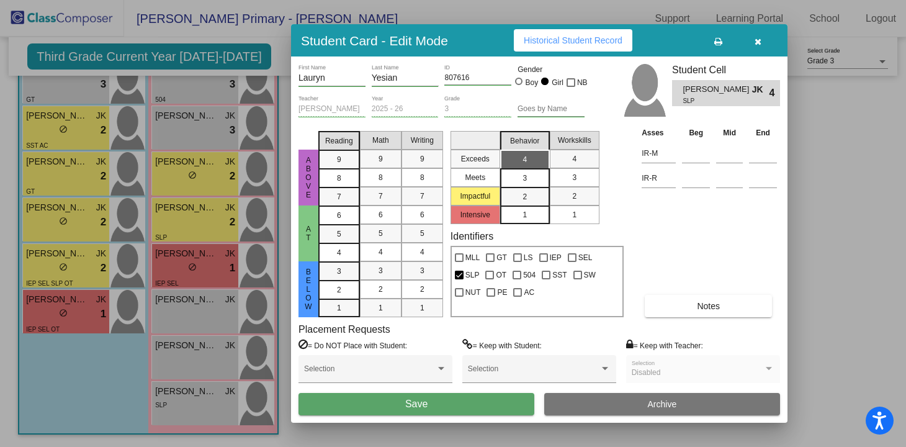
click at [434, 401] on button "Save" at bounding box center [416, 404] width 236 height 22
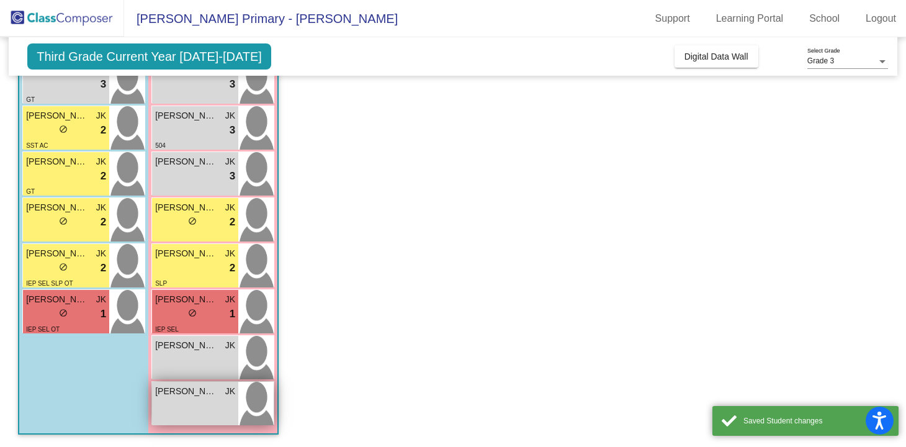
click at [195, 395] on span "Ivy Tuttle" at bounding box center [186, 391] width 62 height 13
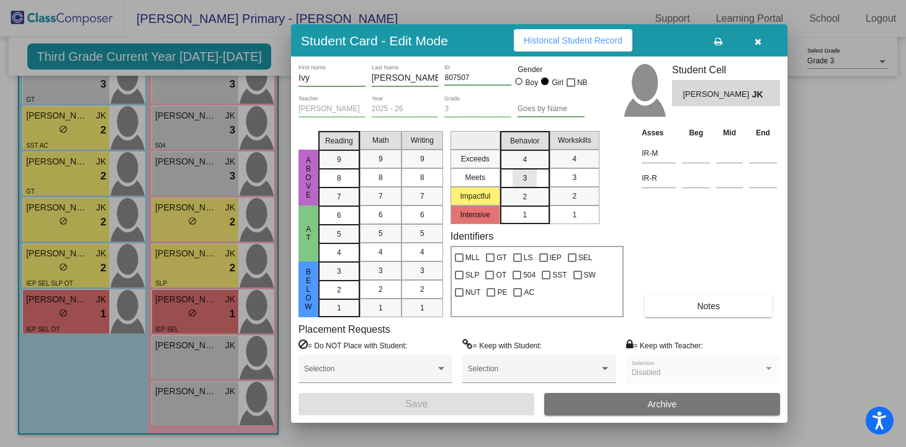
click at [529, 172] on div "3" at bounding box center [525, 178] width 24 height 19
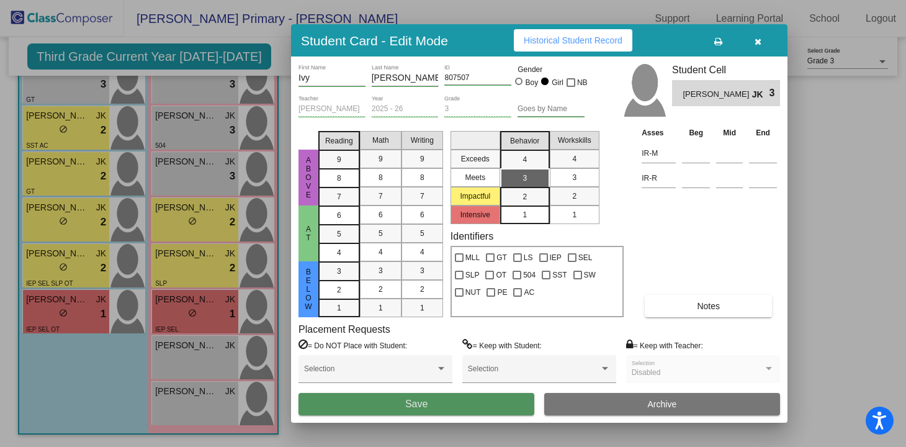
click at [427, 403] on span "Save" at bounding box center [416, 403] width 22 height 11
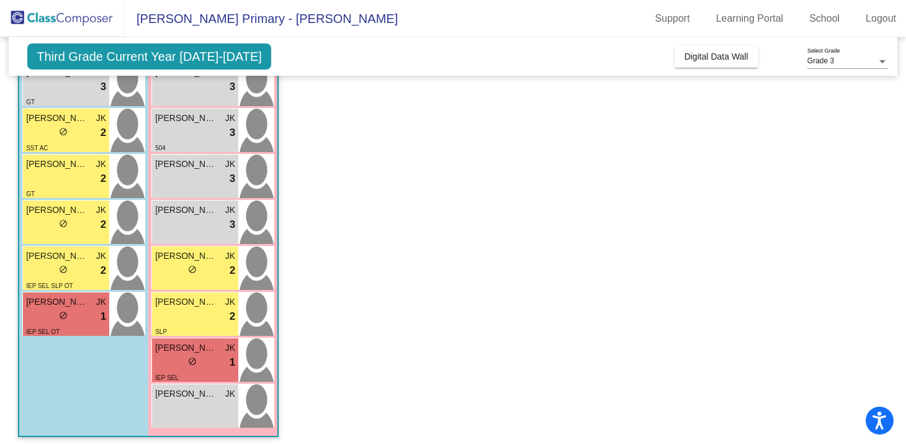
scroll to position [0, 0]
